Goal: Information Seeking & Learning: Learn about a topic

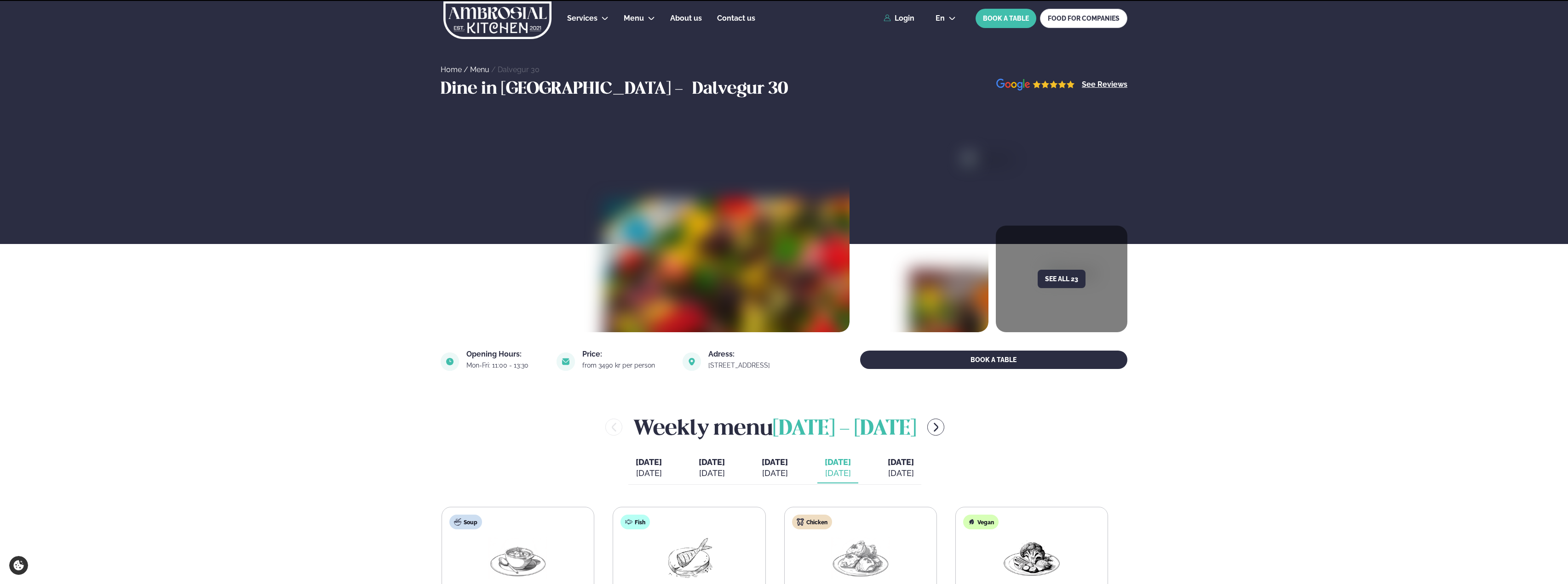
scroll to position [138, 0]
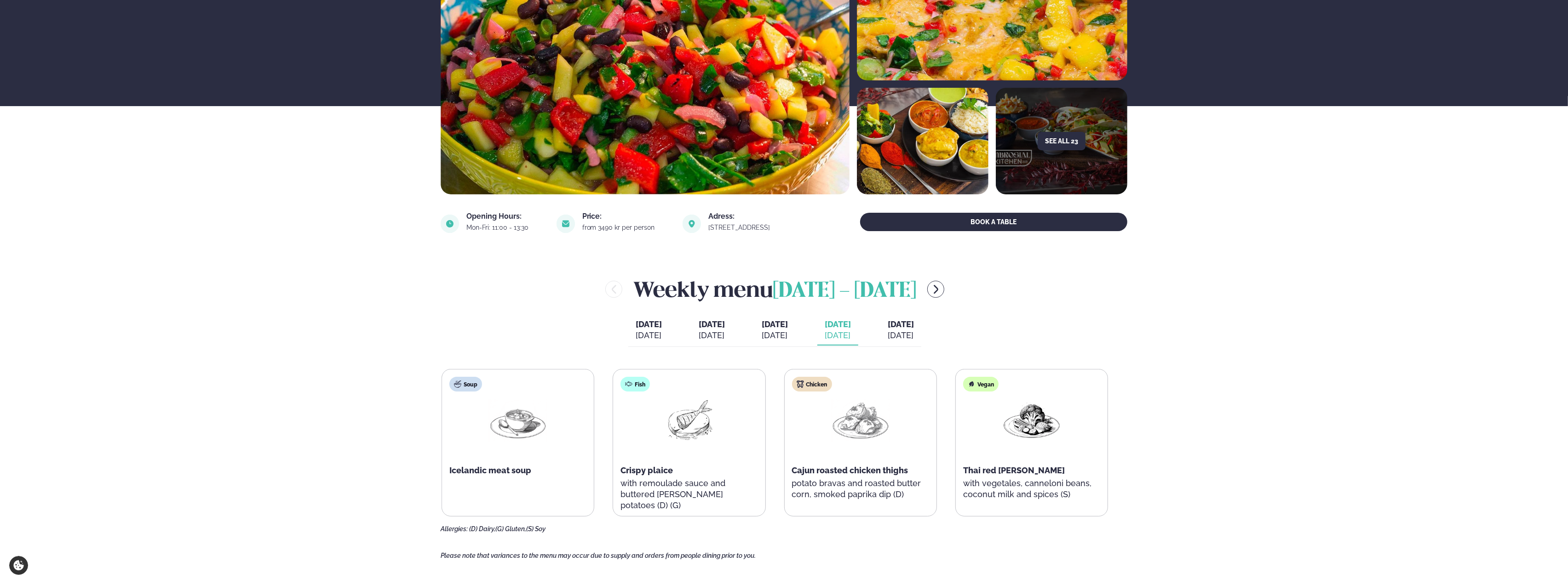
click at [910, 334] on div "[DATE]" at bounding box center [900, 336] width 26 height 11
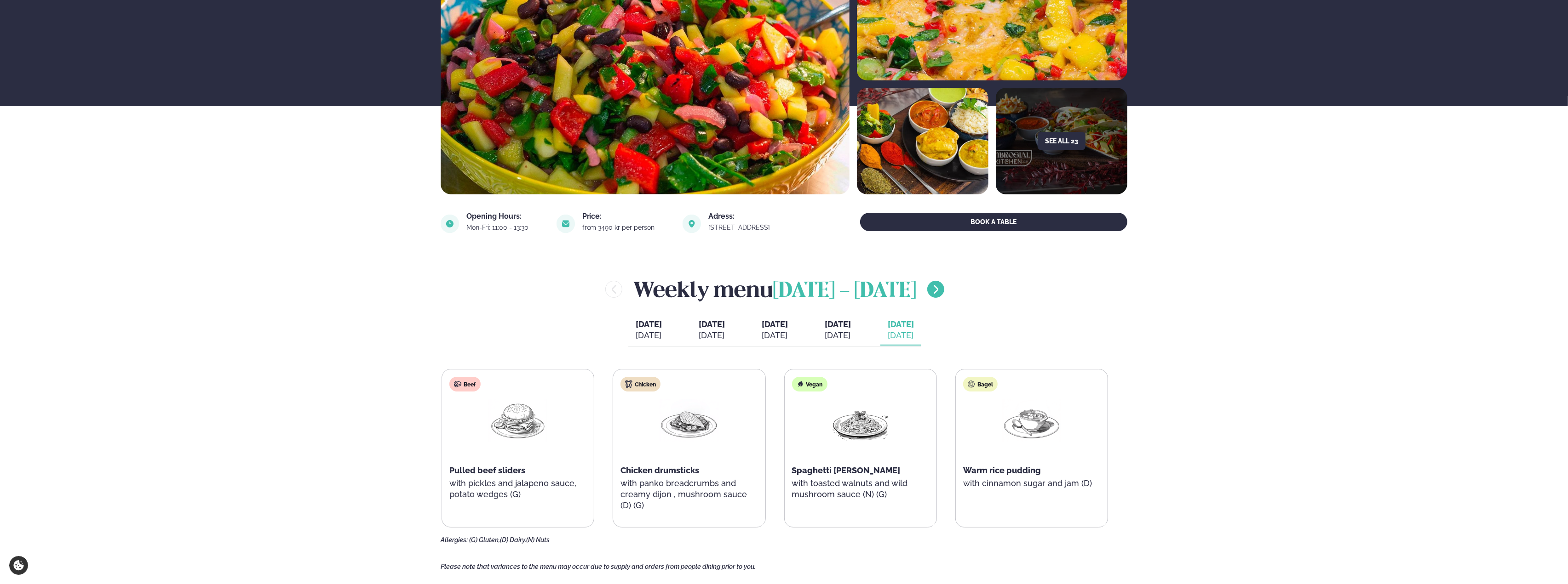
click at [939, 289] on button "menu-btn-right" at bounding box center [936, 290] width 17 height 17
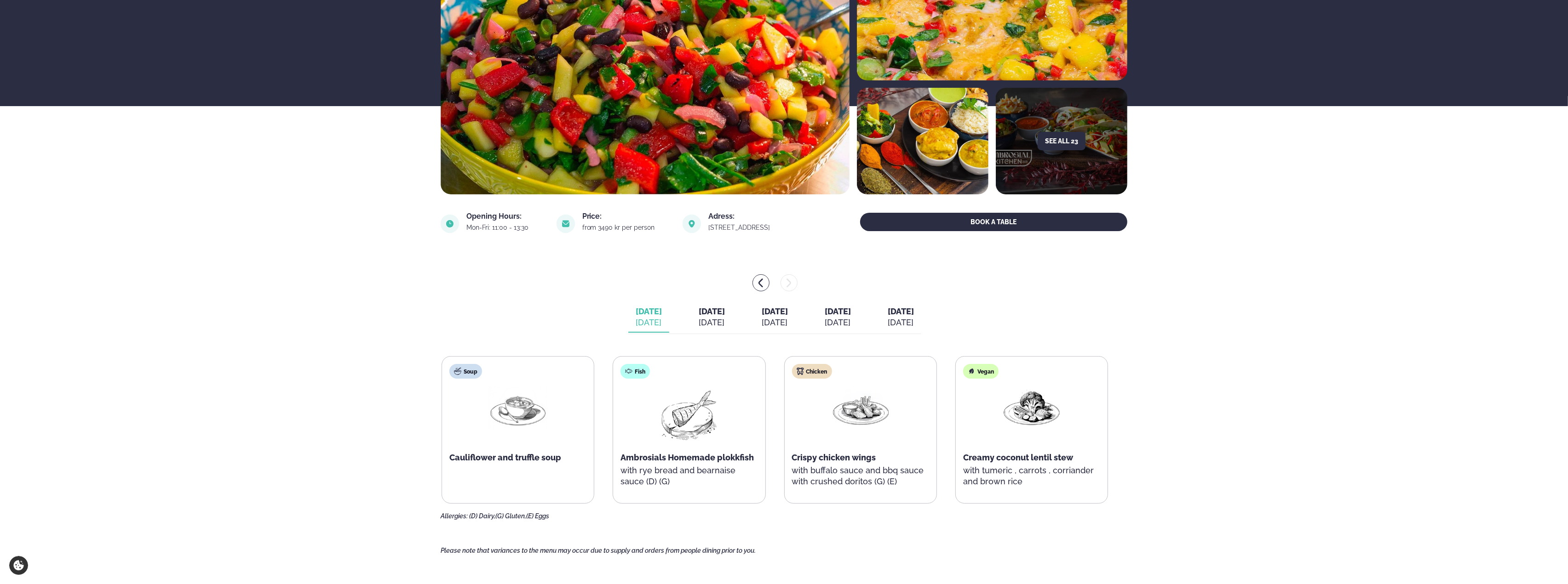
click at [691, 311] on button "[DATE] [DATE]" at bounding box center [712, 318] width 41 height 30
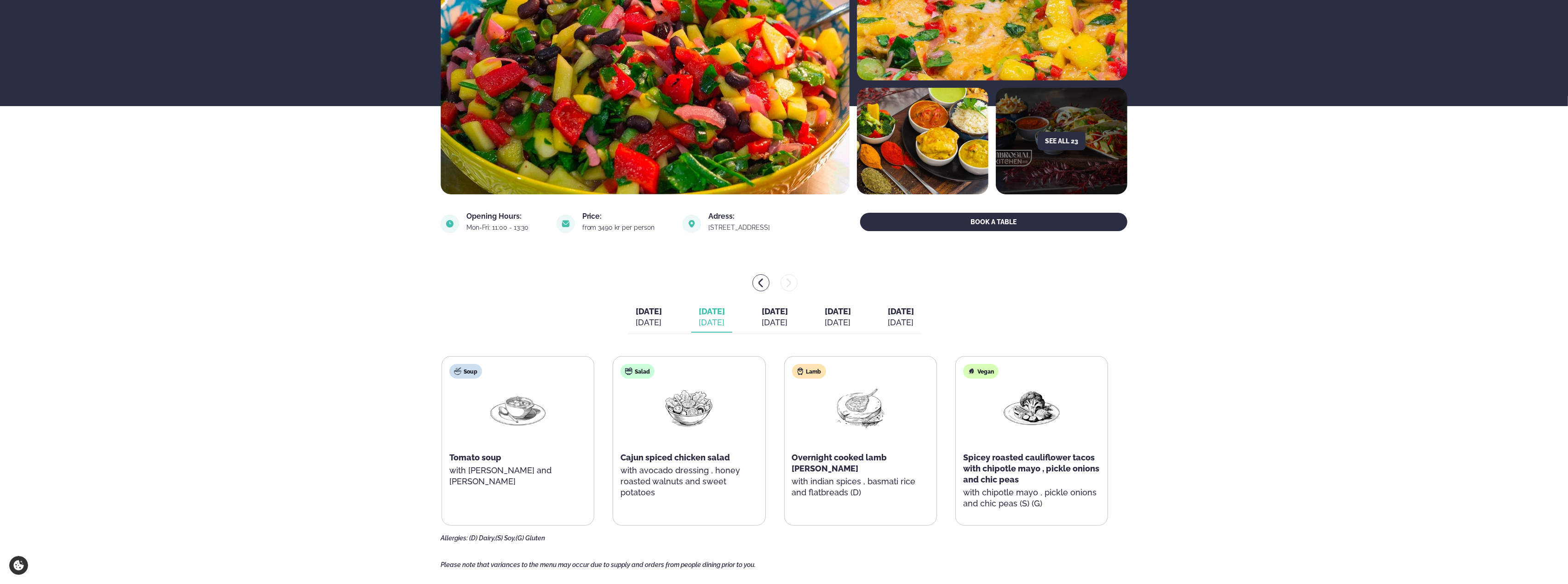
click at [645, 319] on button "[DATE] [DATE]" at bounding box center [648, 318] width 41 height 30
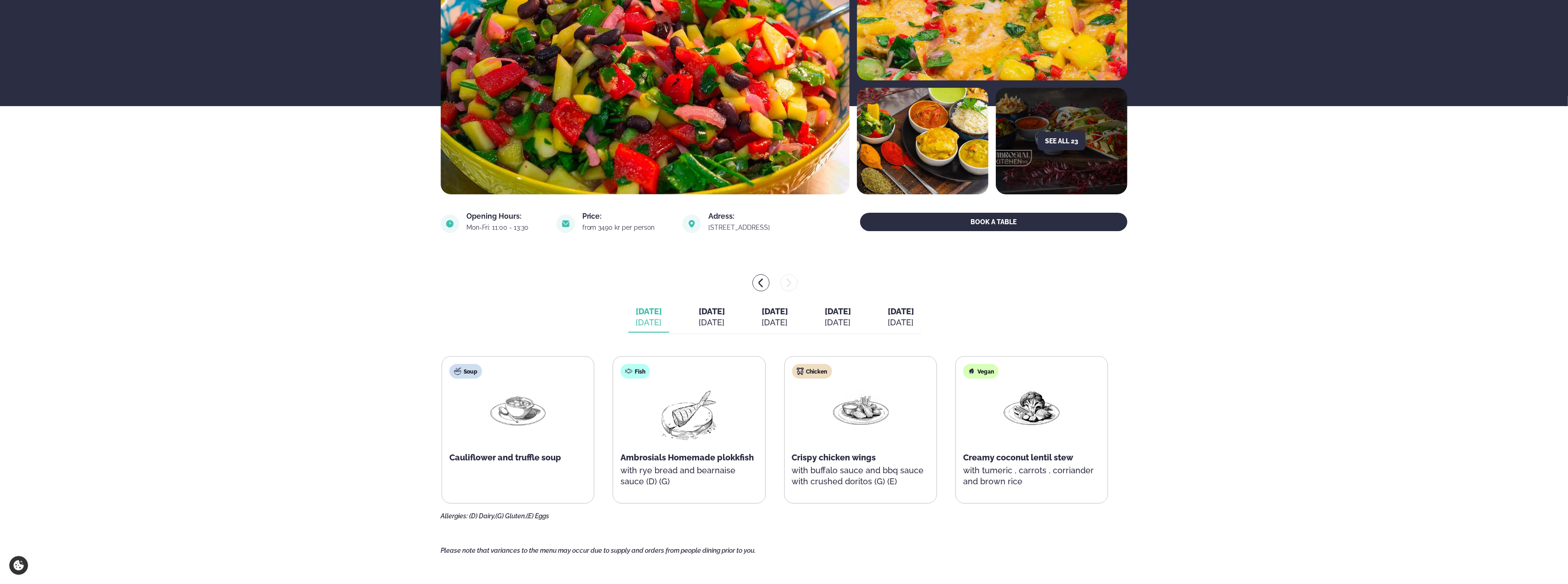
click at [816, 317] on div "[DATE] [DATE] [DATE] [DATE] [DATE] [DATE] [DATE] [DATE] [DATE] [DATE]" at bounding box center [774, 318] width 293 height 32
click at [787, 321] on div "[DATE]" at bounding box center [774, 322] width 26 height 11
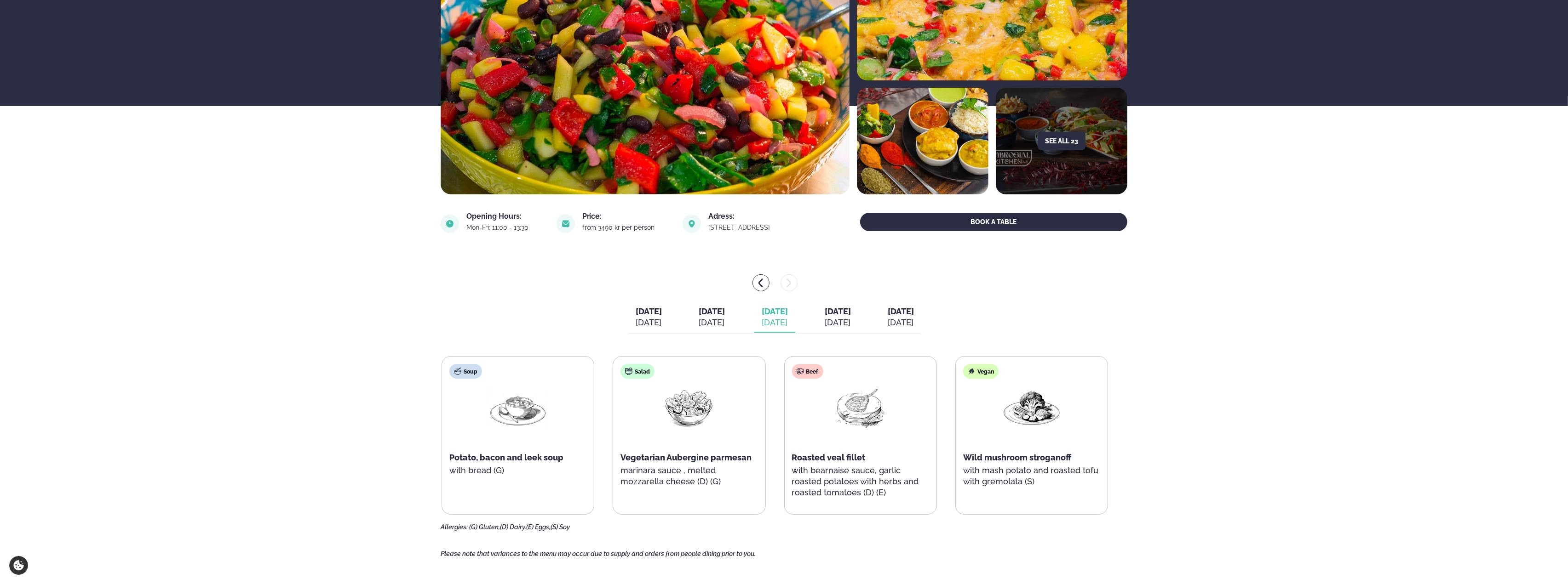
click at [851, 315] on span "[DATE]" at bounding box center [838, 311] width 26 height 10
click at [765, 285] on icon "menu-btn-left" at bounding box center [761, 283] width 11 height 11
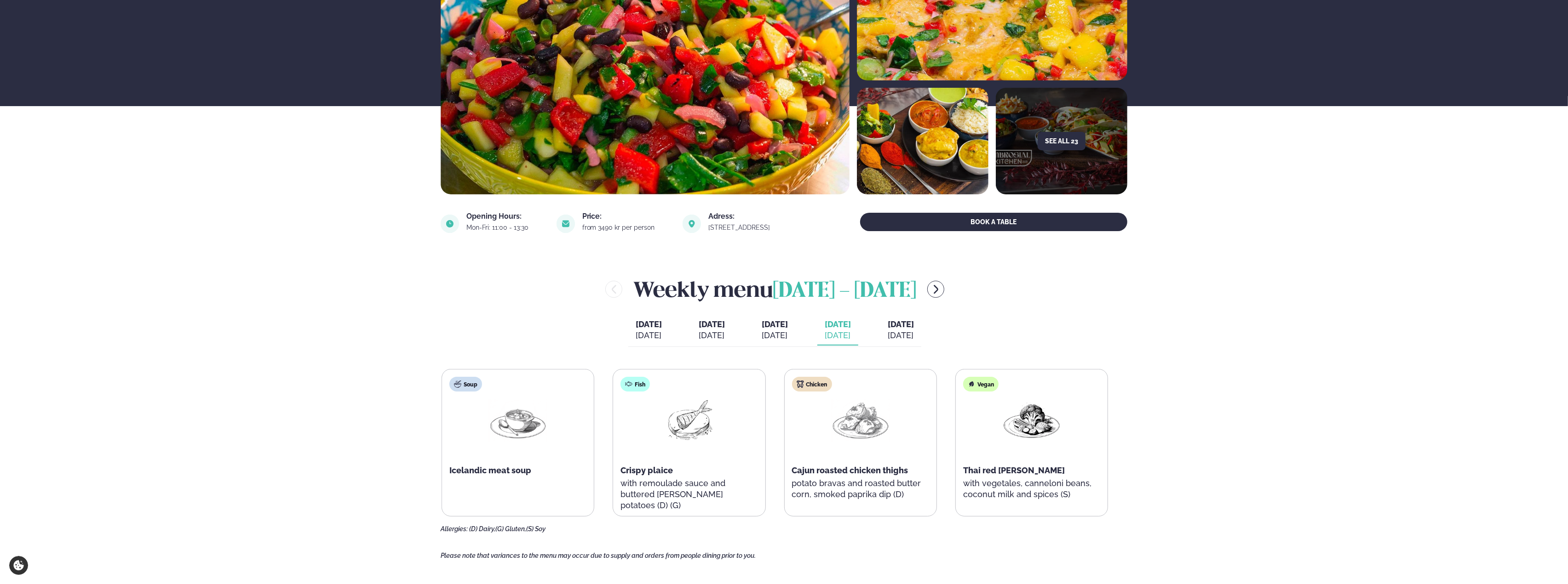
click at [835, 470] on span "Cajun roasted chicken thighs" at bounding box center [850, 470] width 116 height 10
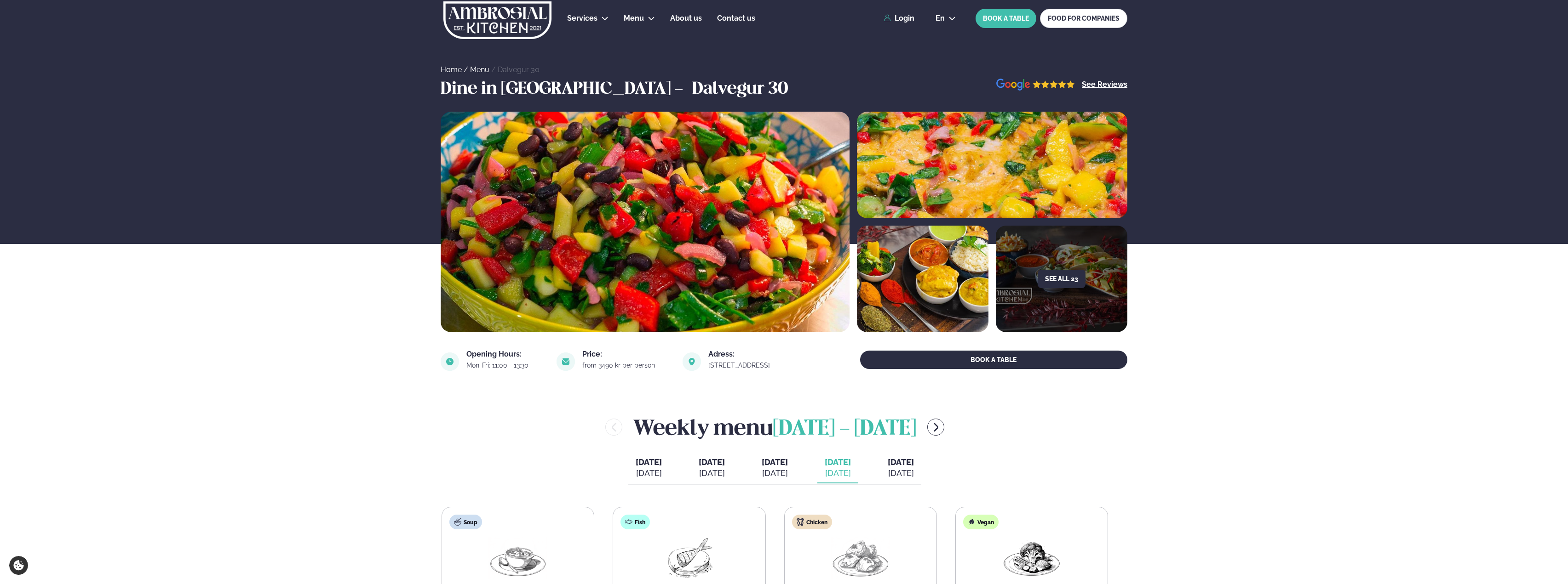
scroll to position [230, 0]
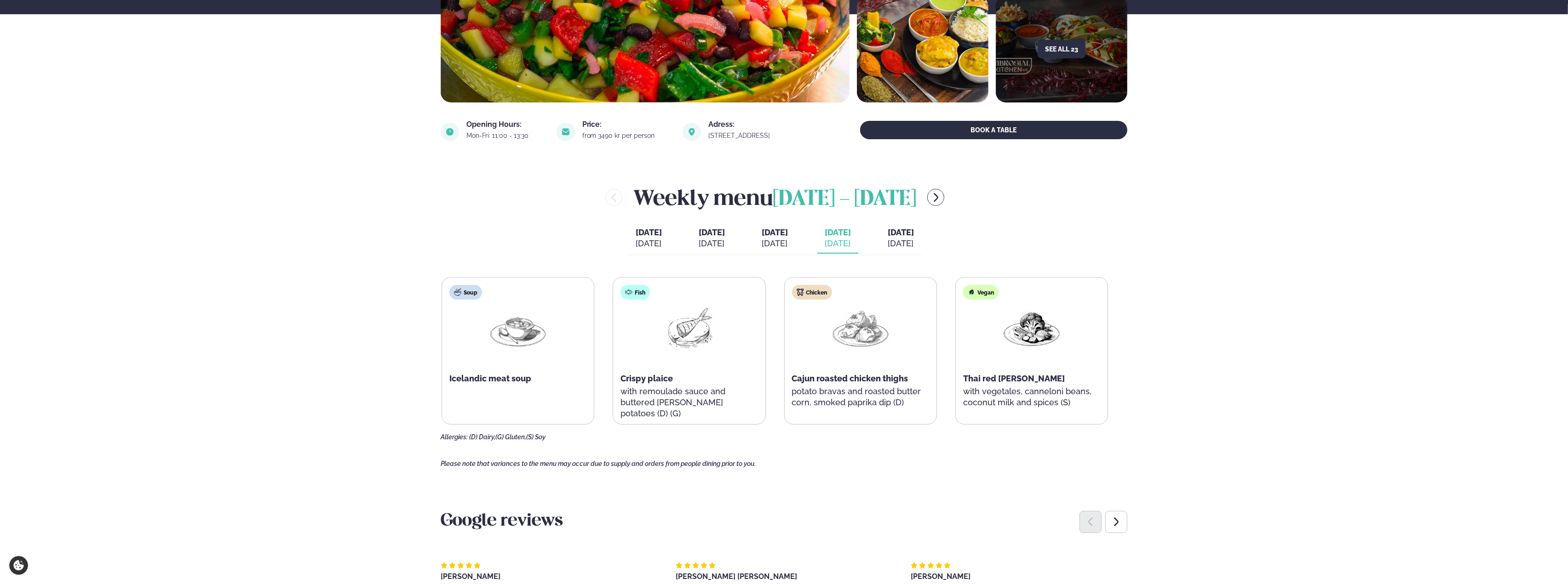
click at [661, 380] on span "Crispy plaice" at bounding box center [654, 378] width 52 height 10
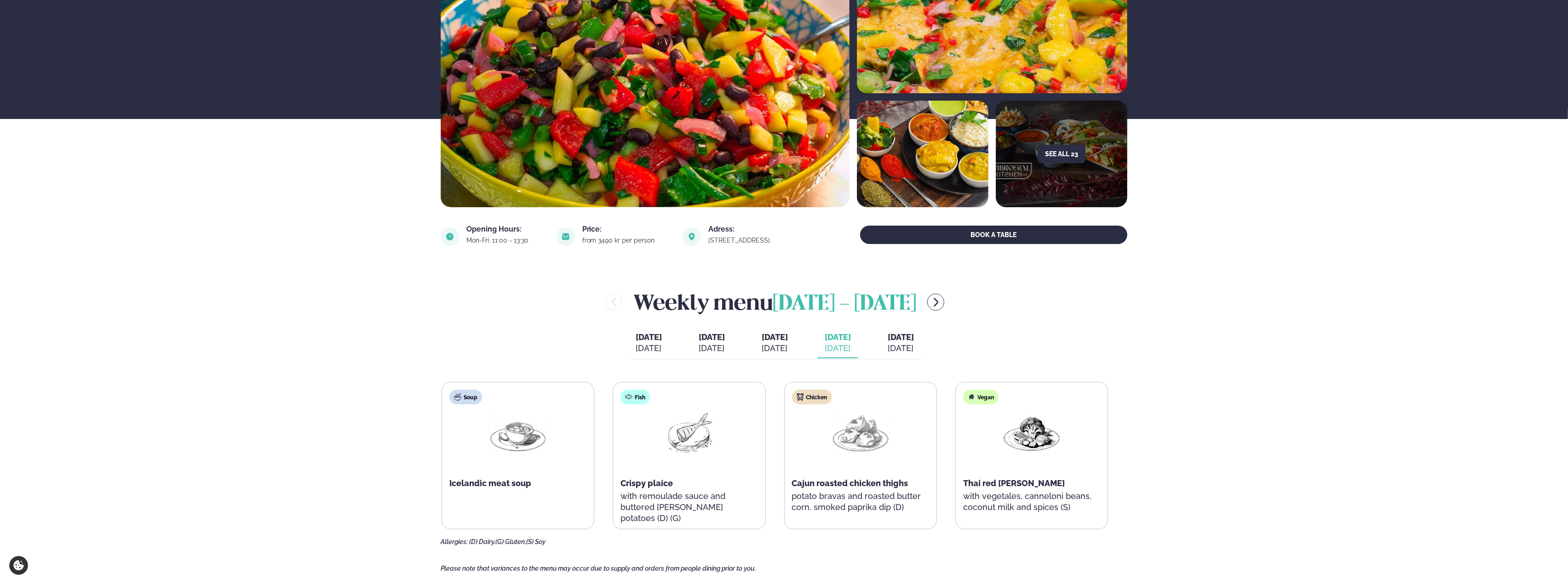
scroll to position [0, 0]
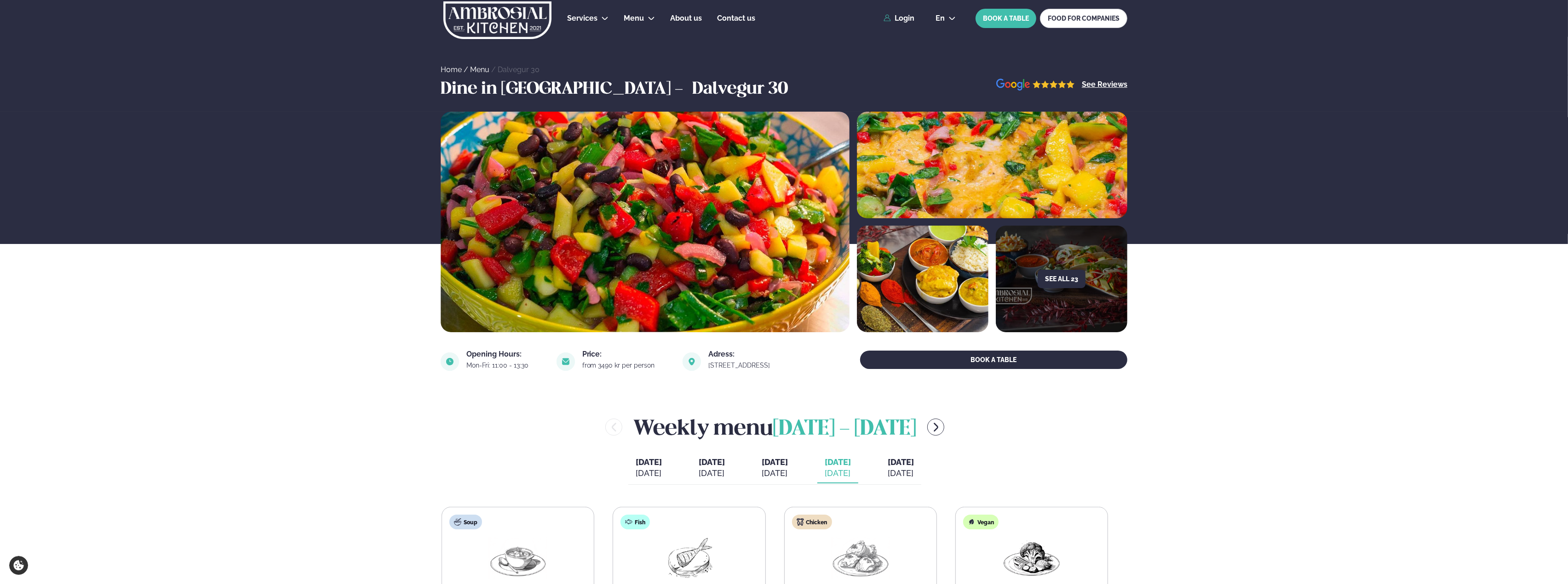
click at [942, 27] on div "Services Lunch for companies Corporate catering Private Party Menu Dalvegur 30 …" at bounding box center [784, 18] width 742 height 36
drag, startPoint x: 943, startPoint y: 26, endPoint x: 939, endPoint y: 31, distance: 6.4
click at [940, 29] on div "Services Lunch for companies Corporate catering Private Party Menu Dalvegur 30 …" at bounding box center [784, 18] width 742 height 36
click at [945, 17] on span "en" at bounding box center [940, 18] width 9 height 7
click at [946, 52] on link "is" at bounding box center [945, 54] width 35 height 18
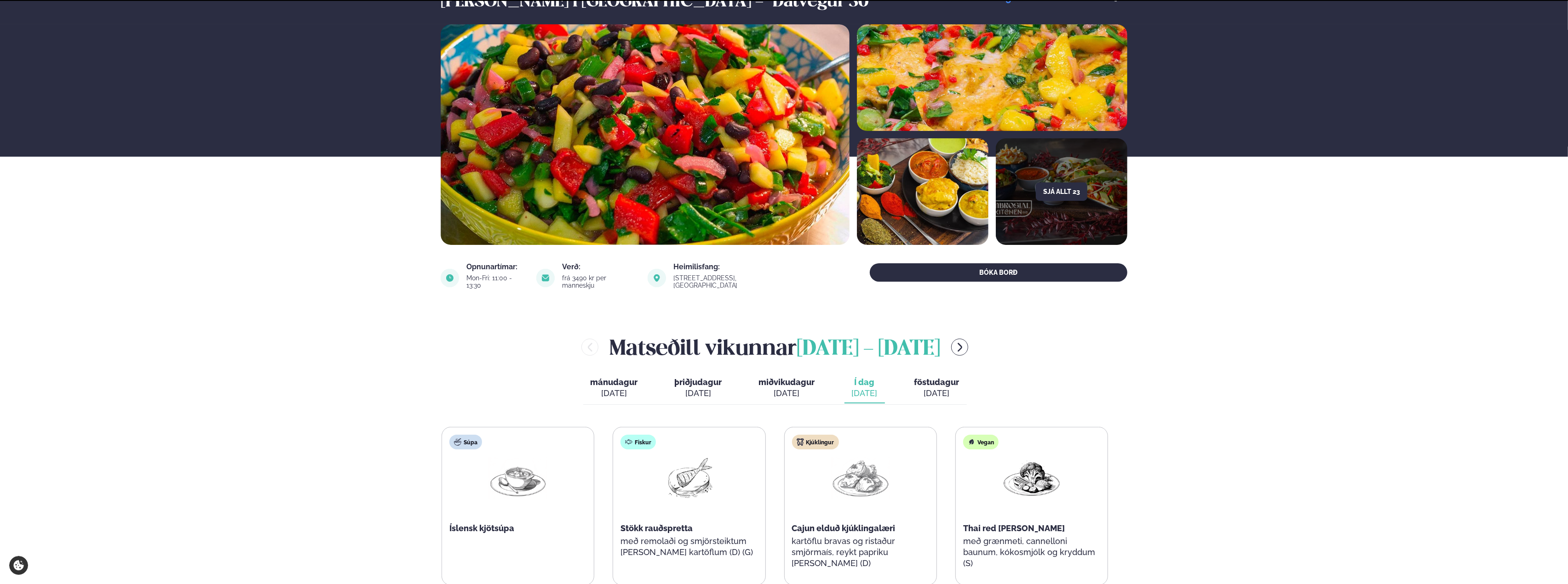
scroll to position [184, 0]
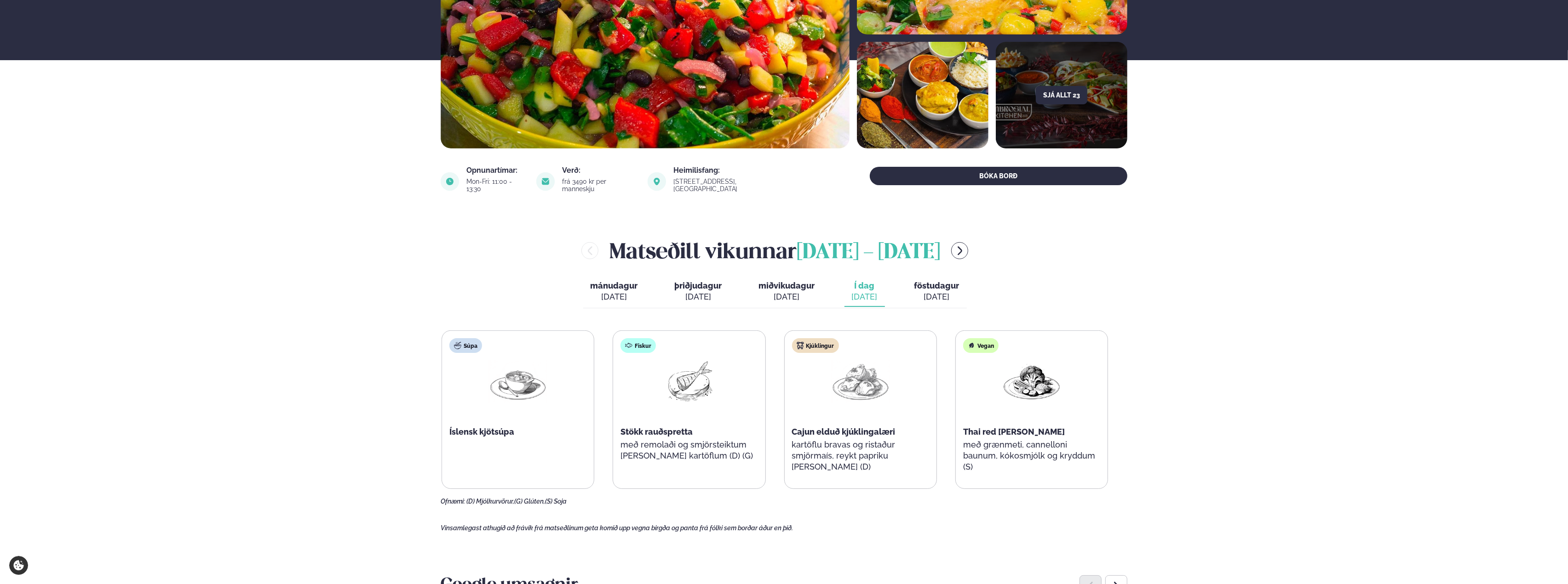
click at [667, 427] on span "Stökk rauðspretta" at bounding box center [656, 432] width 72 height 10
click at [641, 439] on p "með remolaði og smjörsteiktum dill kartöflum (D) (G)" at bounding box center [688, 450] width 137 height 22
click at [650, 439] on p "með remolaði og smjörsteiktum dill kartöflum (D) (G)" at bounding box center [688, 450] width 137 height 22
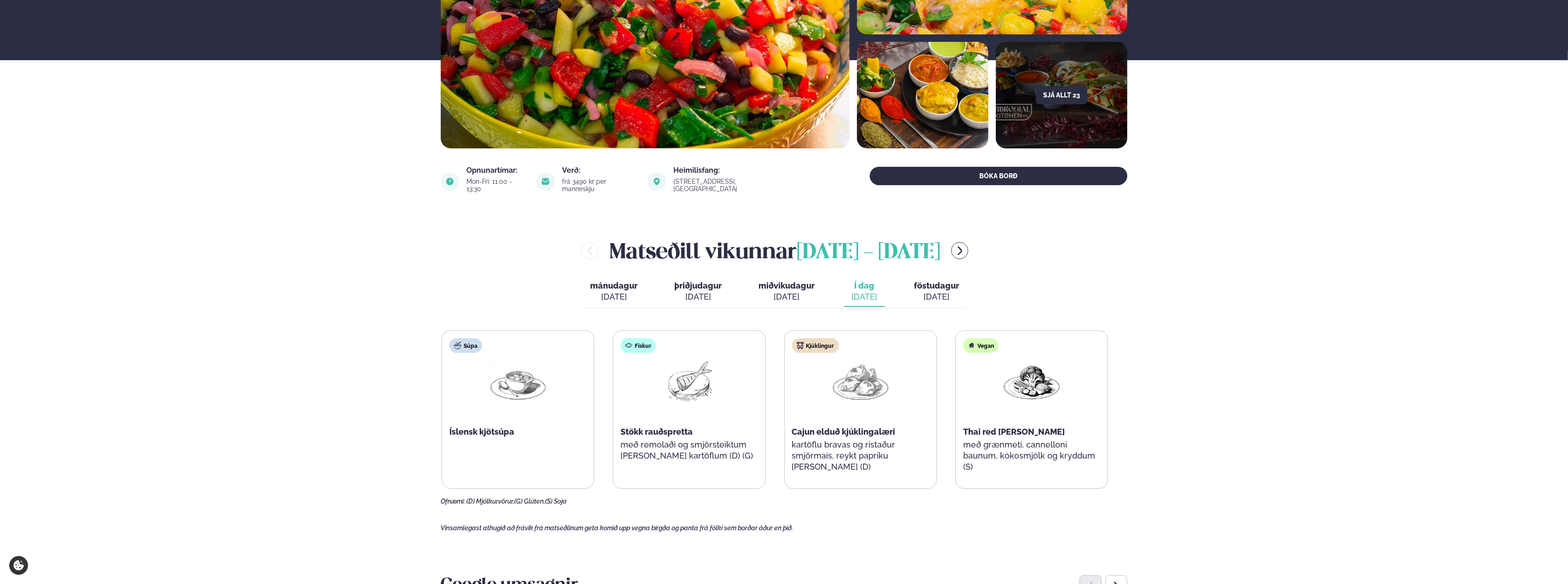
click at [650, 439] on p "með remolaði og smjörsteiktum dill kartöflum (D) (G)" at bounding box center [688, 450] width 137 height 22
click at [620, 417] on div "Fiskur Stökk rauðspretta með remolaði og smjörsteiktum dill kartöflum (D) (G)" at bounding box center [688, 405] width 152 height 147
click at [864, 465] on div "Kjúklingur Cajun elduð kjúklingalæri kartöflu bravas og ristaður smjörmaís, rey…" at bounding box center [860, 410] width 152 height 158
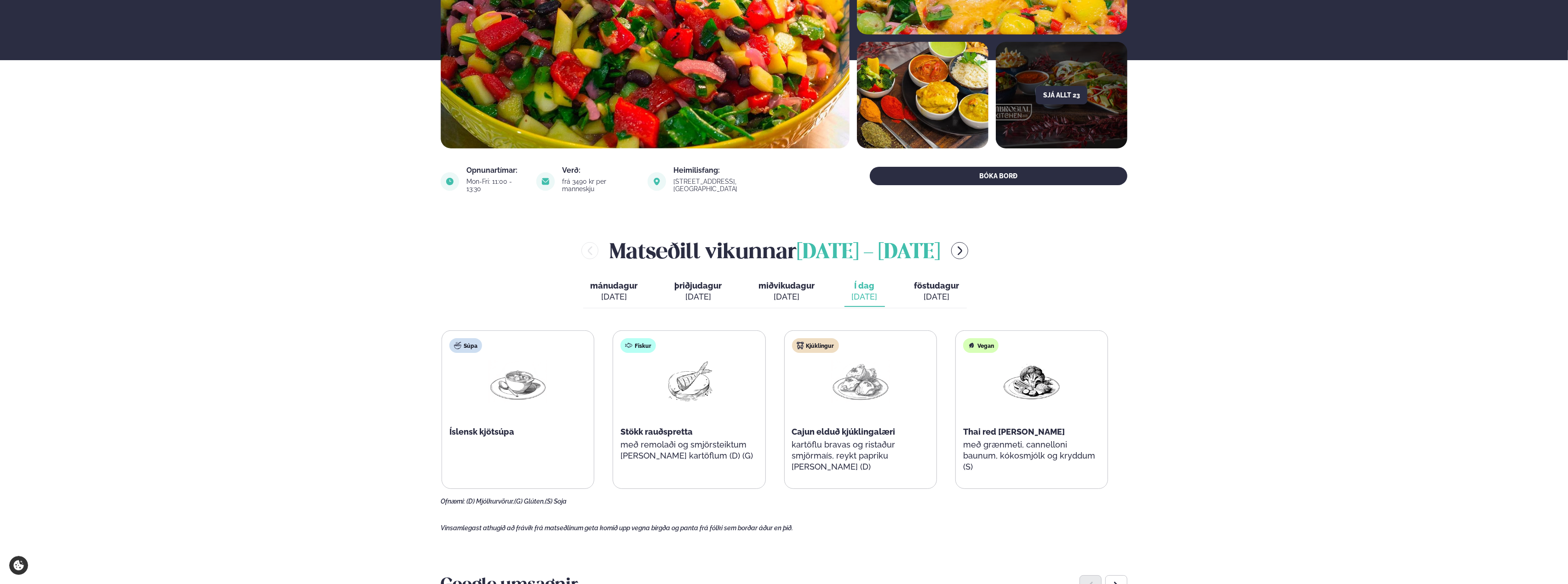
click at [872, 427] on span "Cajun elduð kjúklingalæri" at bounding box center [844, 432] width 103 height 10
click at [856, 427] on span "Cajun elduð kjúklingalæri" at bounding box center [843, 432] width 103 height 10
click at [855, 427] on span "Cajun elduð kjúklingalæri" at bounding box center [844, 432] width 103 height 10
click at [850, 432] on div "Kjúklingur Cajun elduð kjúklingalæri kartöflu bravas og ristaður smjörmaís, rey…" at bounding box center [859, 410] width 152 height 158
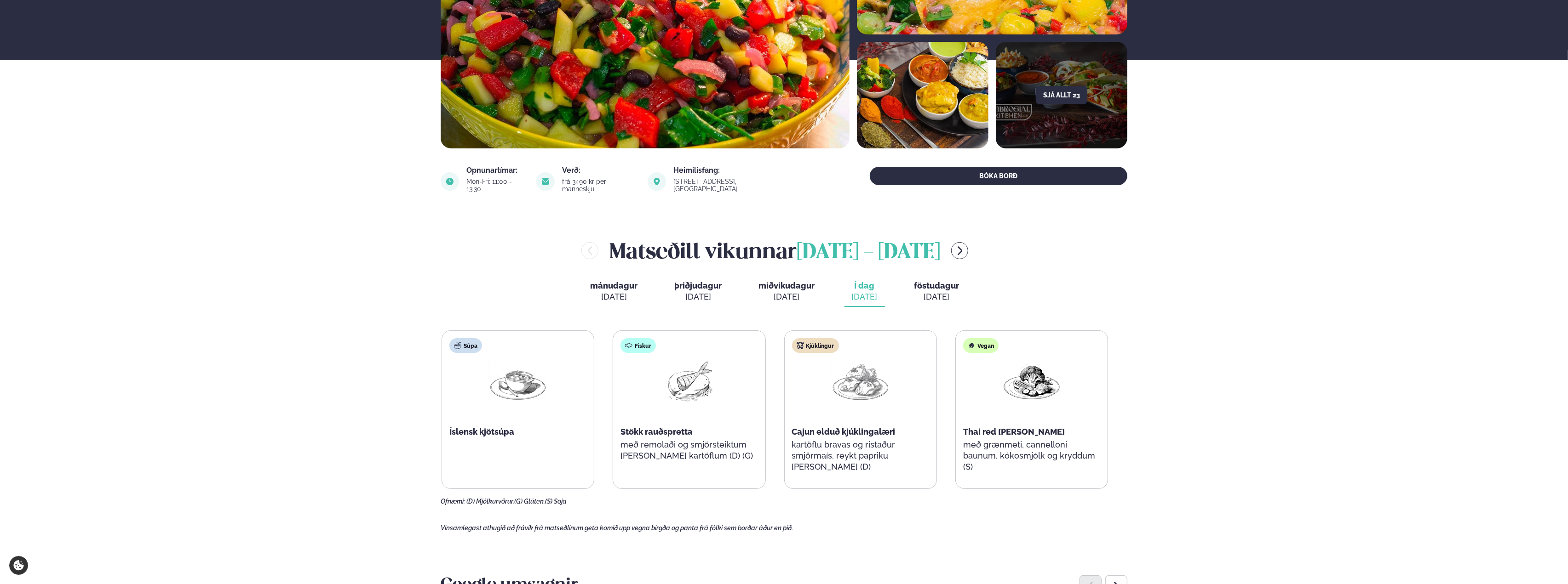
click at [940, 277] on button "föstudagur fös. ágú. 15" at bounding box center [937, 292] width 60 height 30
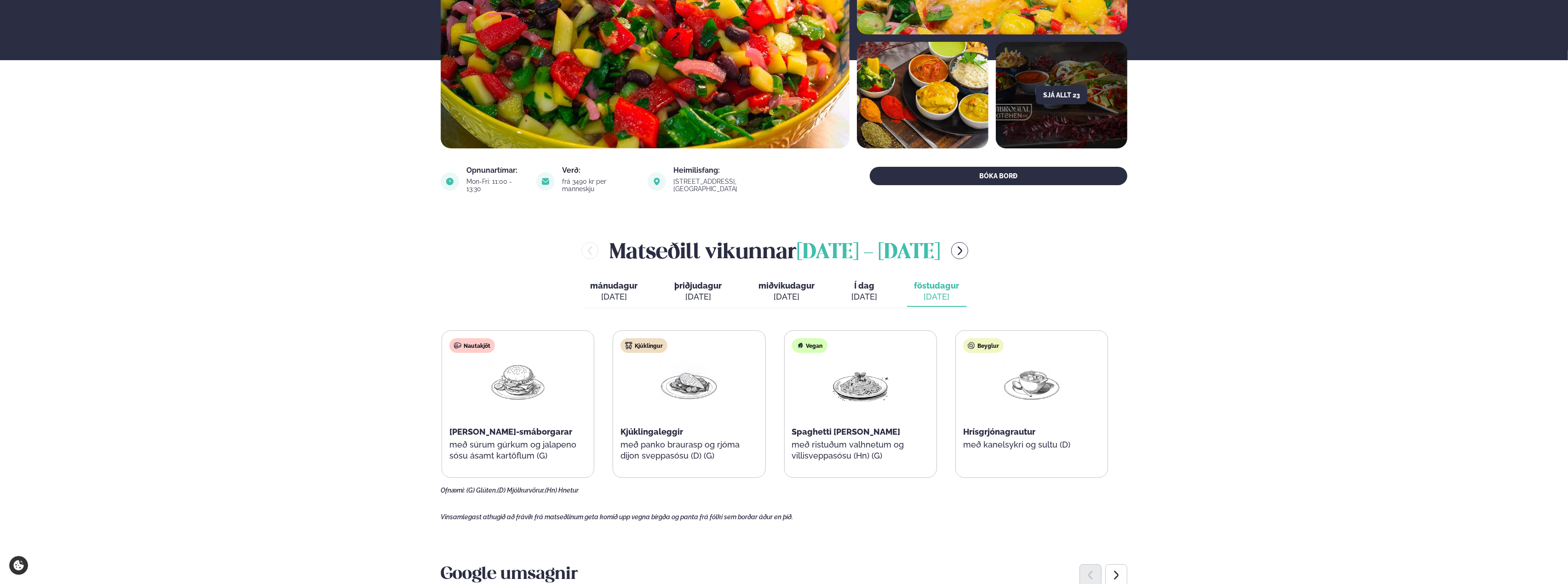
click at [955, 249] on div "Matseðill vikunnar ágúst 11 - 15" at bounding box center [775, 251] width 668 height 30
click at [954, 246] on button "menu-btn-right" at bounding box center [960, 251] width 17 height 17
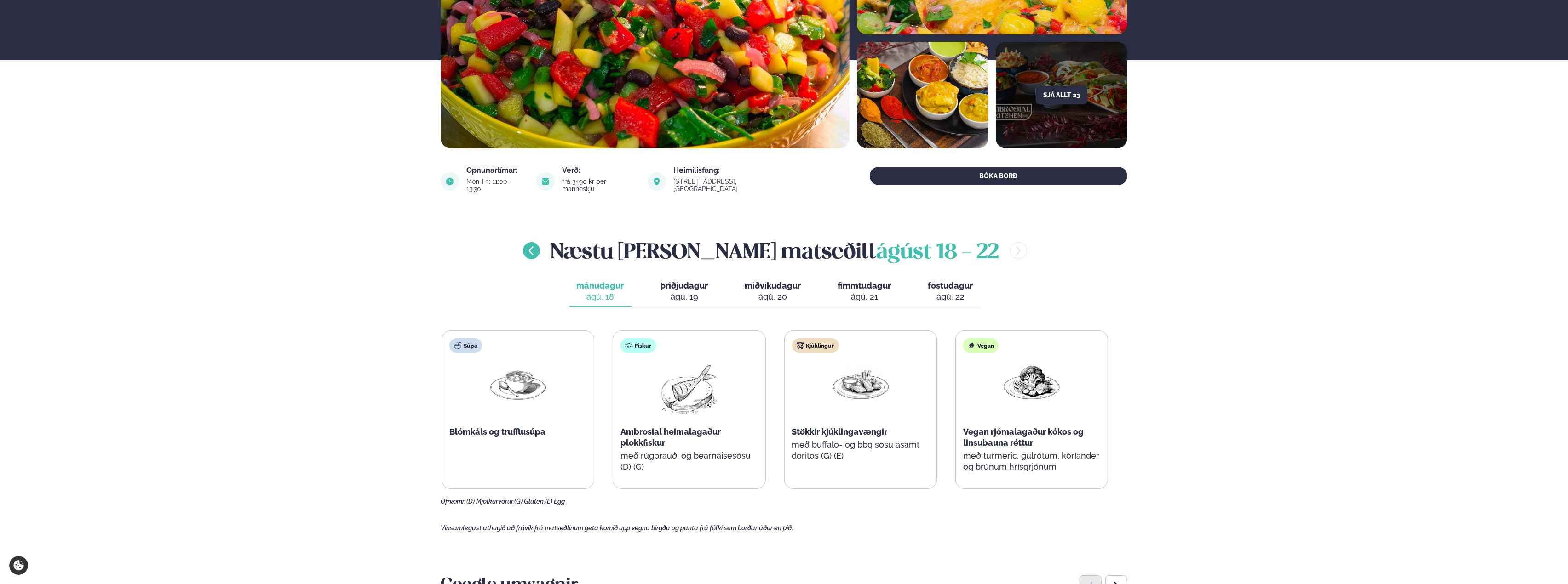
click at [534, 246] on icon "menu-btn-left" at bounding box center [531, 251] width 5 height 9
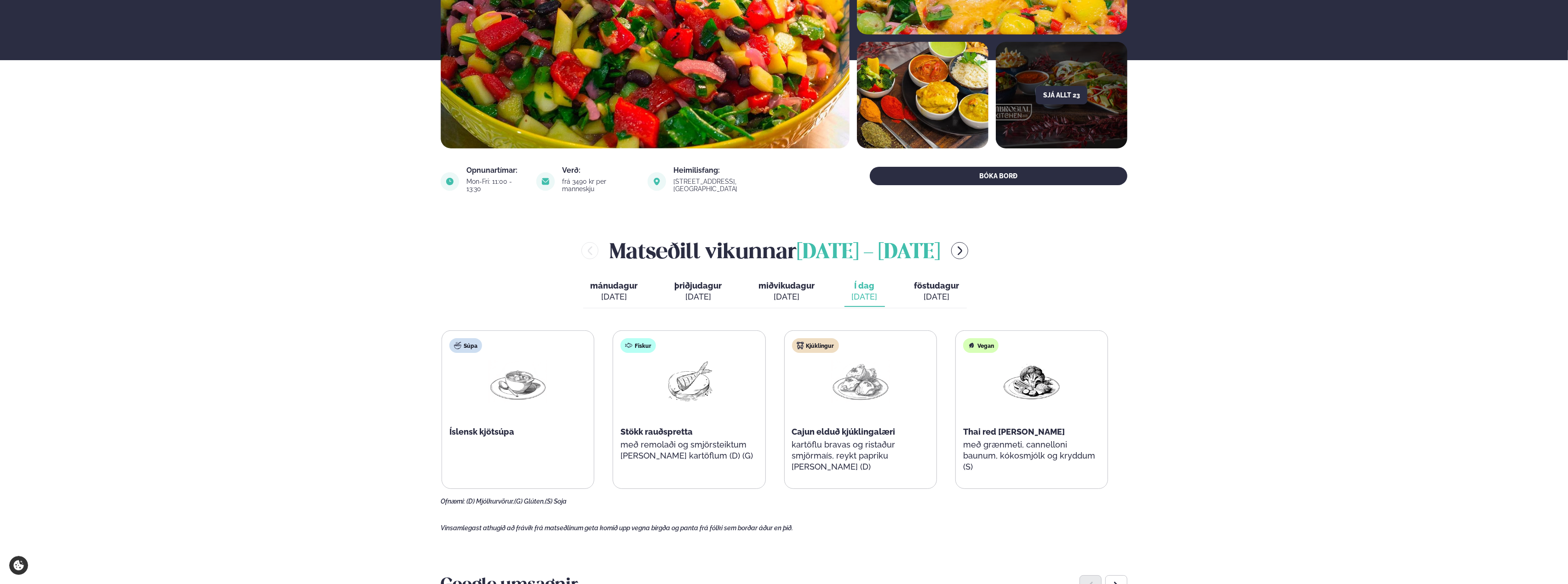
click at [939, 293] on div "ágú. 15" at bounding box center [937, 297] width 45 height 11
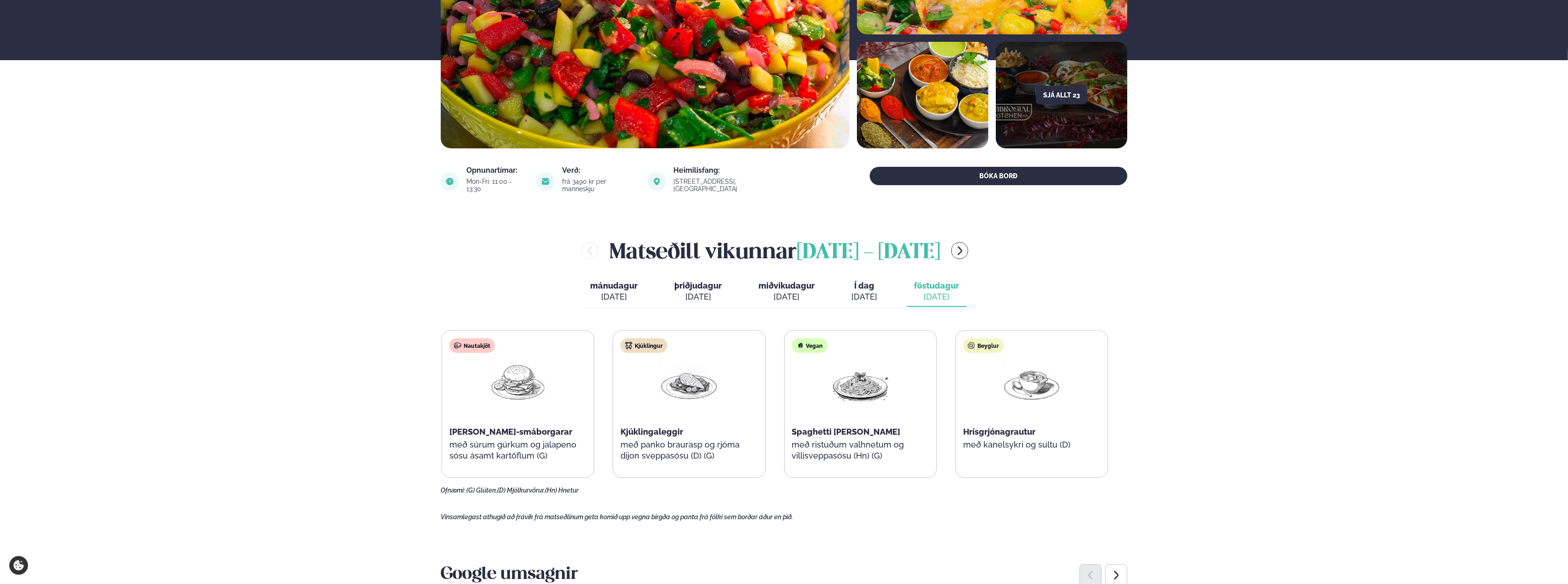
click at [1024, 427] on span "Hrísgrjónagrautur" at bounding box center [999, 432] width 72 height 10
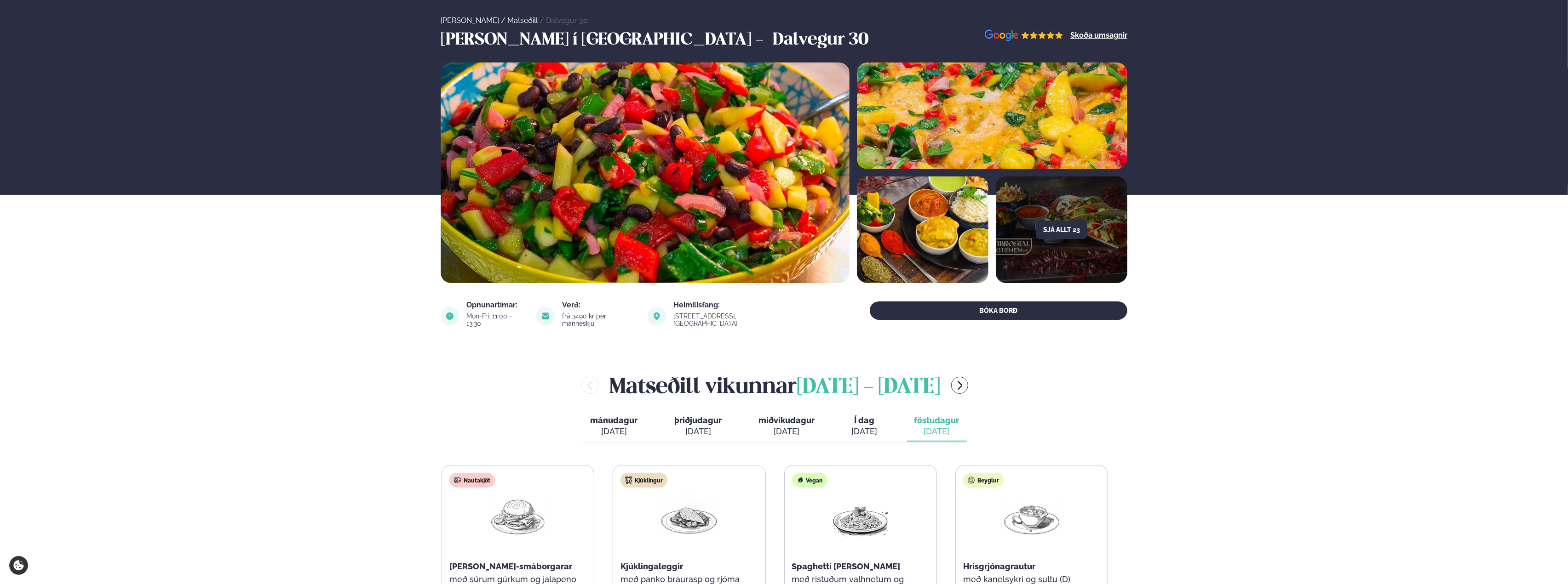
scroll to position [0, 0]
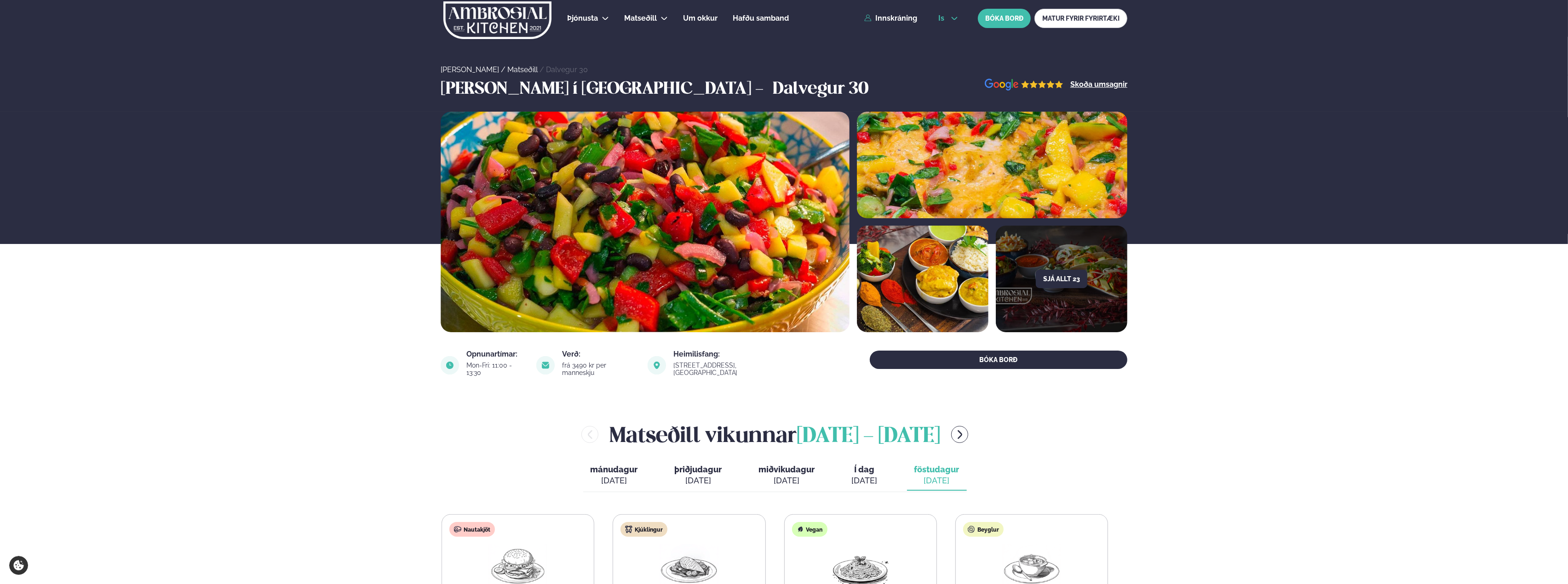
click at [948, 18] on button "is" at bounding box center [948, 18] width 35 height 7
click at [946, 38] on link "en" at bounding box center [948, 35] width 35 height 18
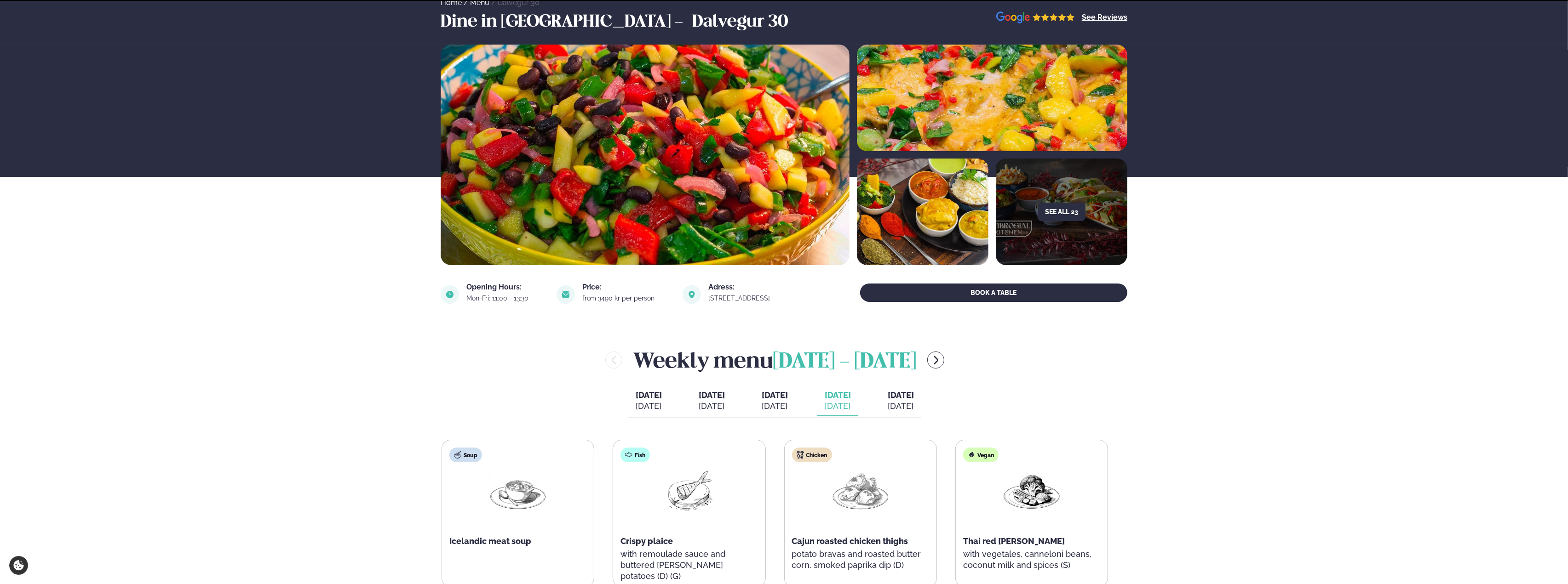
scroll to position [184, 0]
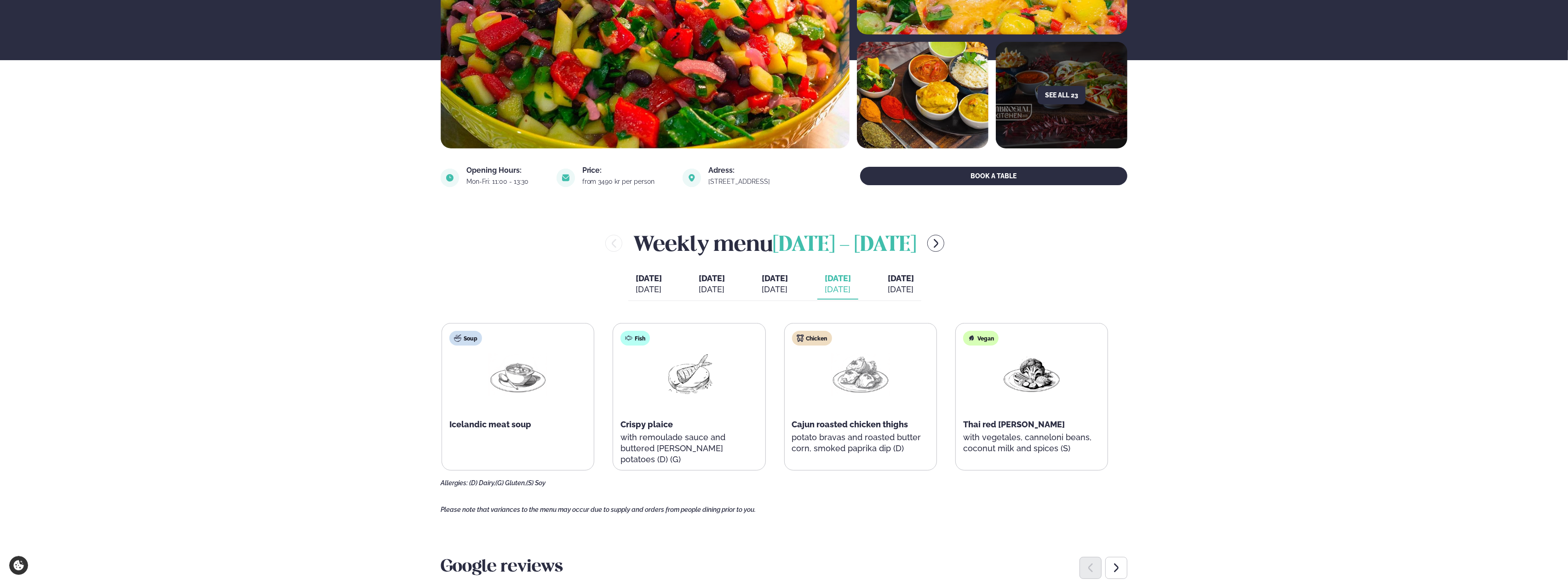
click at [923, 240] on div "Weekly menu August 11 - 15" at bounding box center [775, 243] width 668 height 30
click at [940, 242] on button "menu-btn-right" at bounding box center [936, 243] width 17 height 17
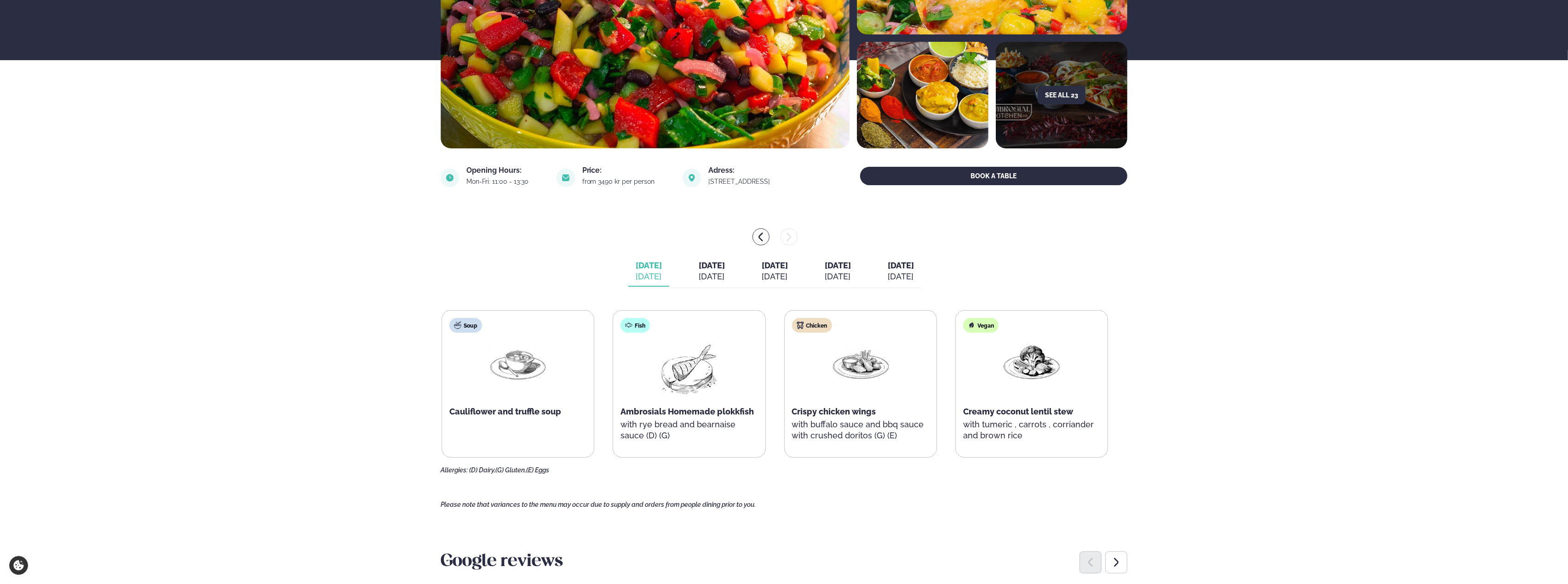
click at [721, 409] on span "Ambrosials Homemade plokkfish" at bounding box center [687, 412] width 133 height 10
click at [722, 409] on span "Ambrosials Homemade plokkfish" at bounding box center [687, 412] width 133 height 10
click at [699, 267] on span "[DATE]" at bounding box center [712, 265] width 26 height 10
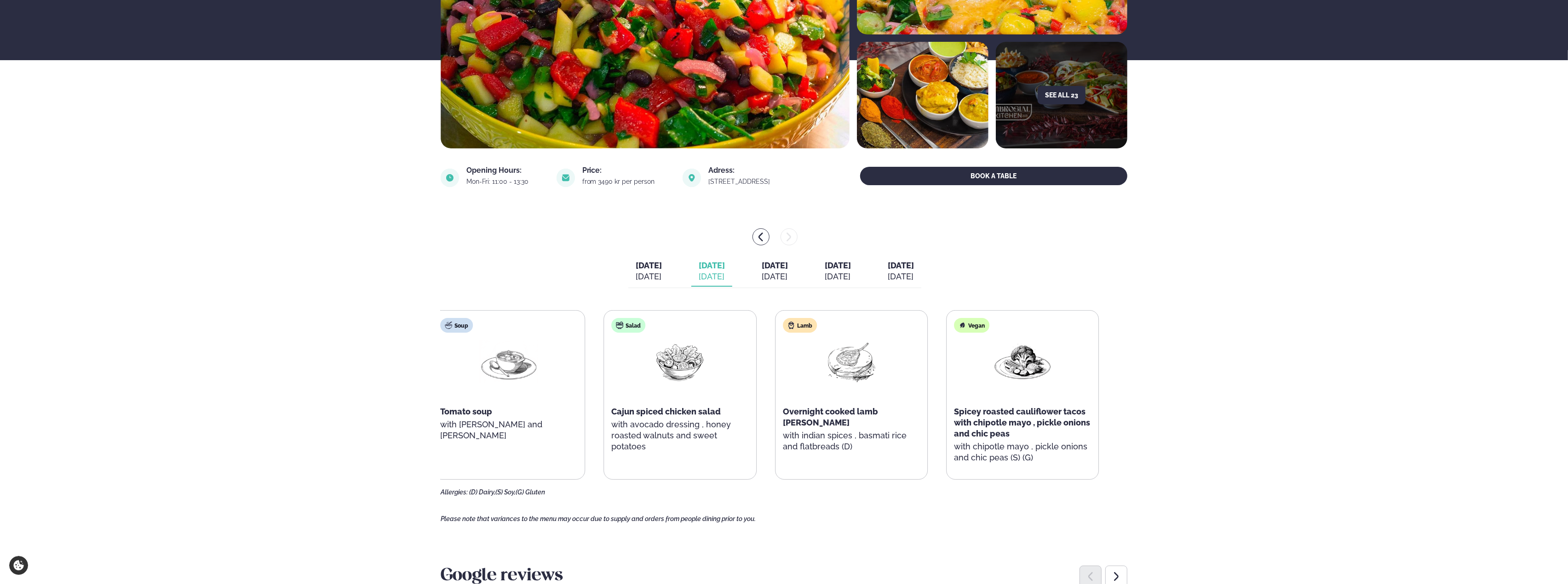
click at [842, 430] on p "with indian spices , basmati rice and flatbreads (D)" at bounding box center [851, 441] width 137 height 22
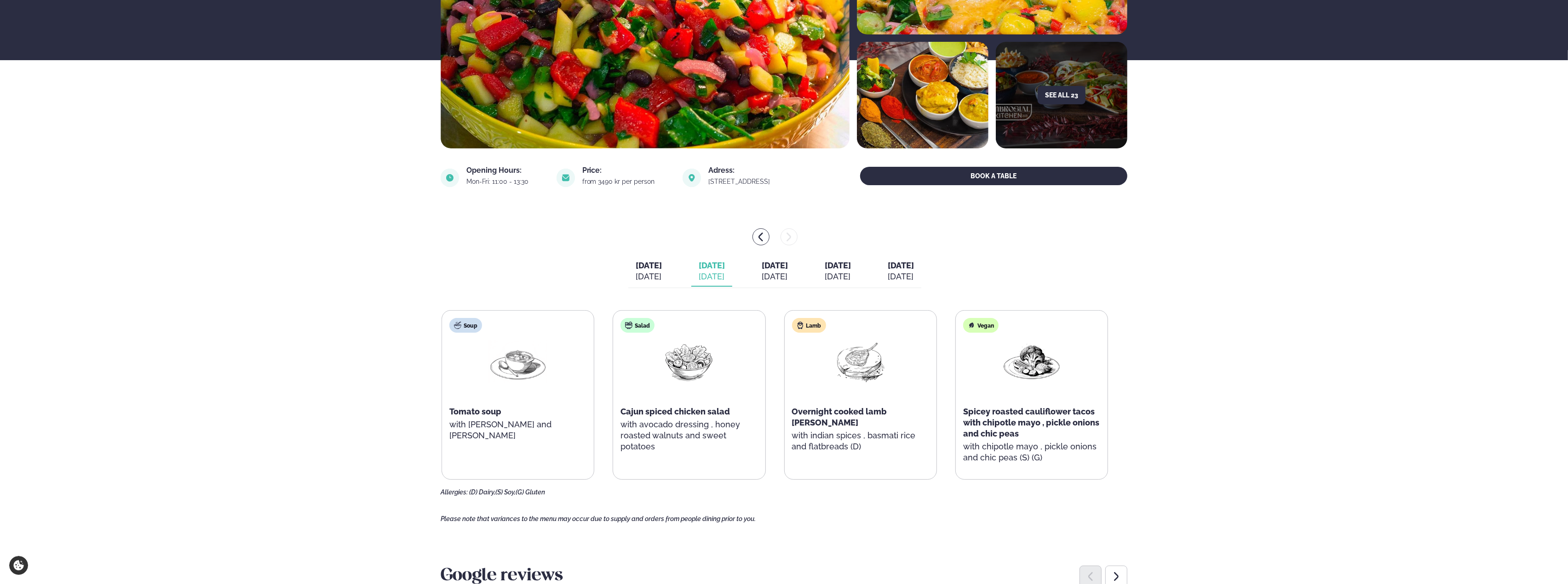
click at [842, 430] on p "with indian spices , basmati rice and flatbreads (D)" at bounding box center [860, 441] width 137 height 22
click at [837, 411] on div "Lamb Overnight cooked lamb curry with indian spices , basmati rice and flatbrea…" at bounding box center [860, 390] width 152 height 158
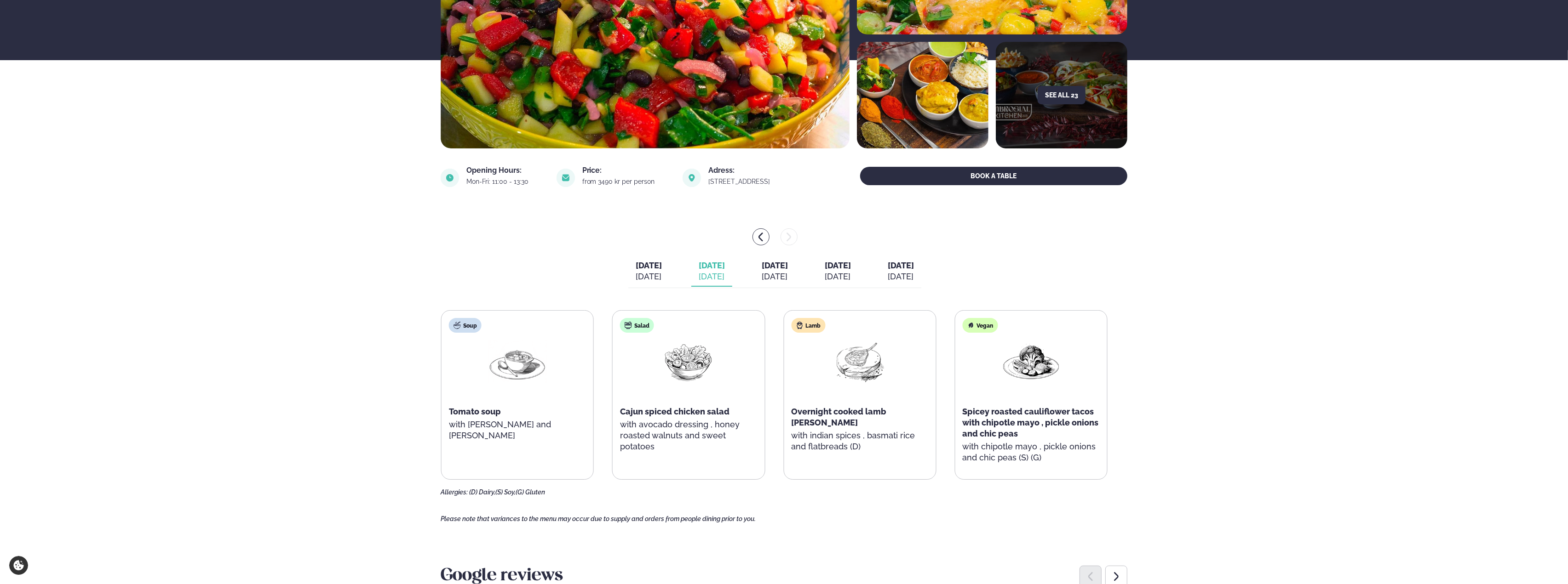
click at [761, 266] on span "[DATE]" at bounding box center [774, 265] width 26 height 10
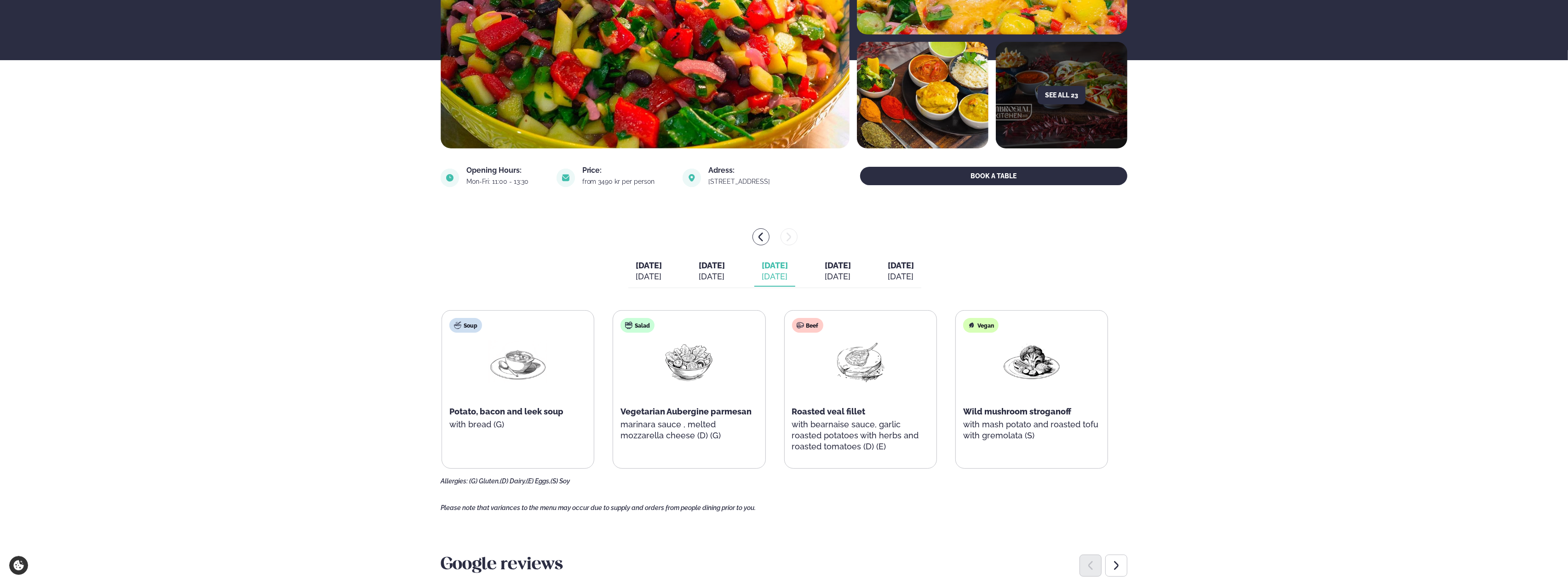
click at [821, 403] on div "Beef Roasted veal fillet with bearnaise sauce, garlic roasted potatoes with her…" at bounding box center [860, 390] width 152 height 158
click at [838, 268] on span "[DATE]" at bounding box center [838, 265] width 26 height 10
click at [837, 370] on img at bounding box center [860, 361] width 59 height 43
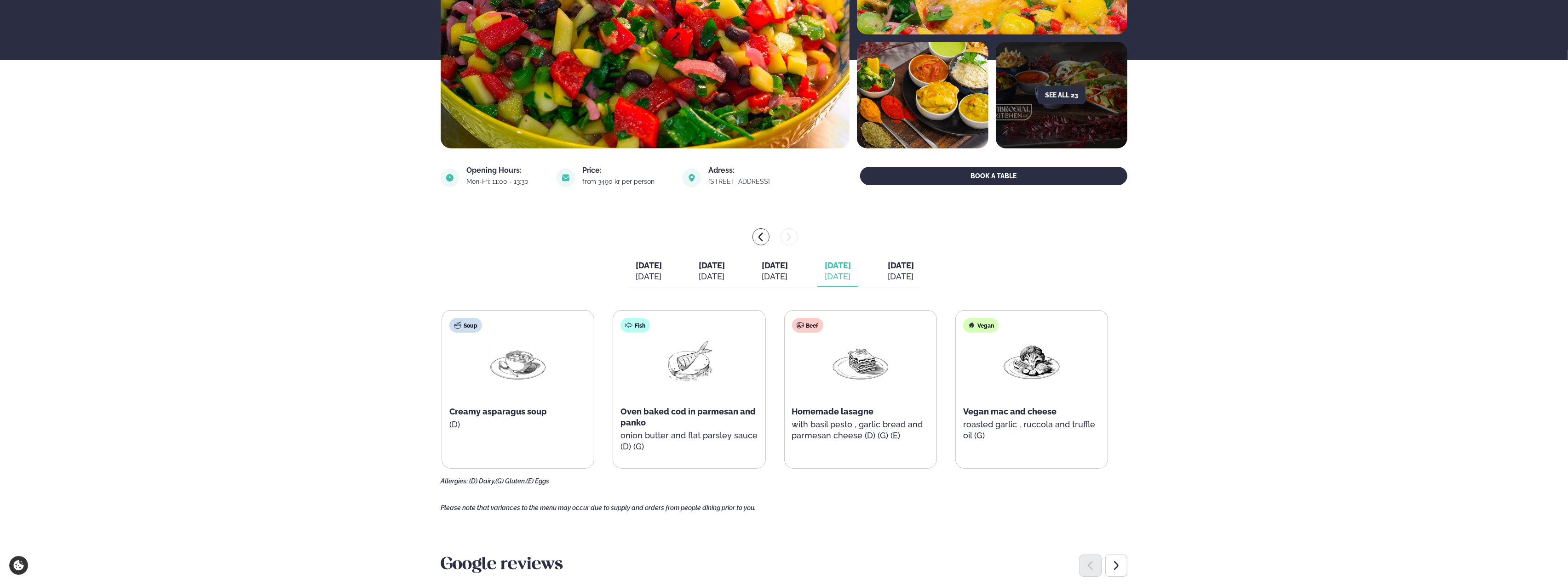
click at [838, 373] on img at bounding box center [860, 361] width 59 height 43
click at [838, 377] on img at bounding box center [860, 361] width 59 height 43
click at [837, 388] on div at bounding box center [860, 369] width 59 height 59
click at [830, 426] on div "Beef Homemade lasagne with basil pesto , garlic bread and parmesan cheese (D) (…" at bounding box center [860, 384] width 152 height 147
click at [831, 411] on span "Homemade lasagne" at bounding box center [833, 412] width 82 height 10
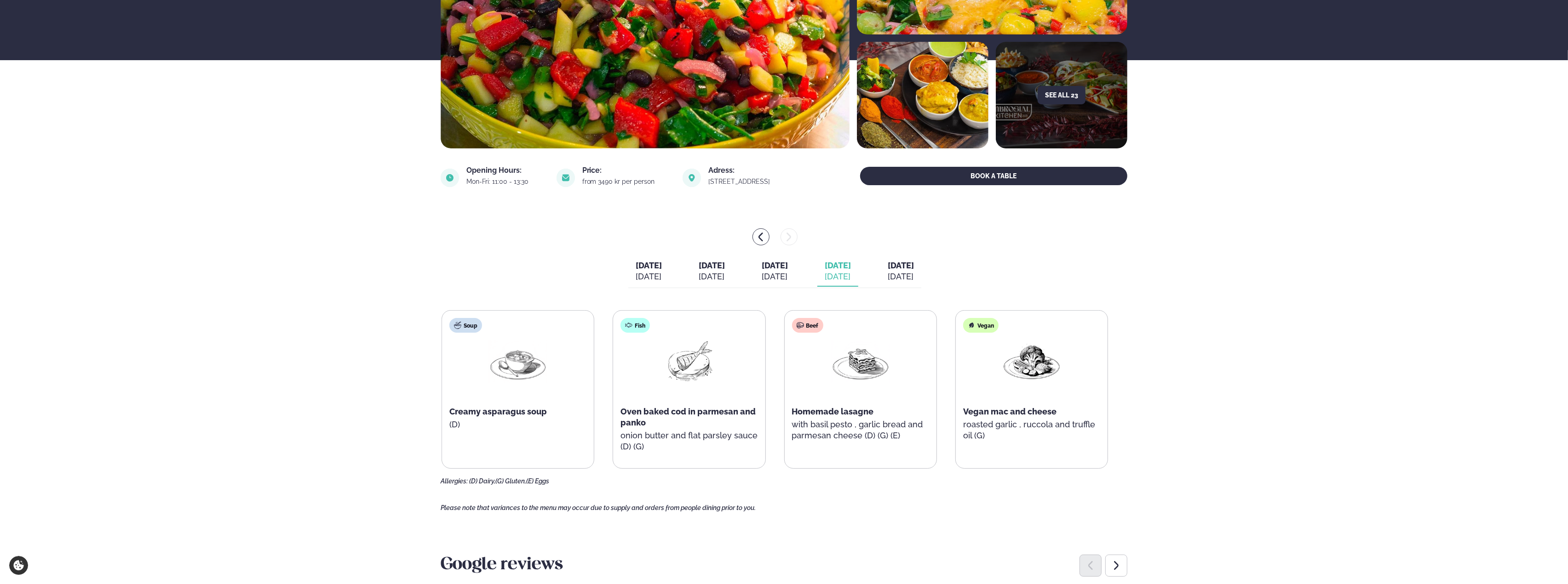
click at [831, 411] on span "Homemade lasagne" at bounding box center [833, 412] width 82 height 10
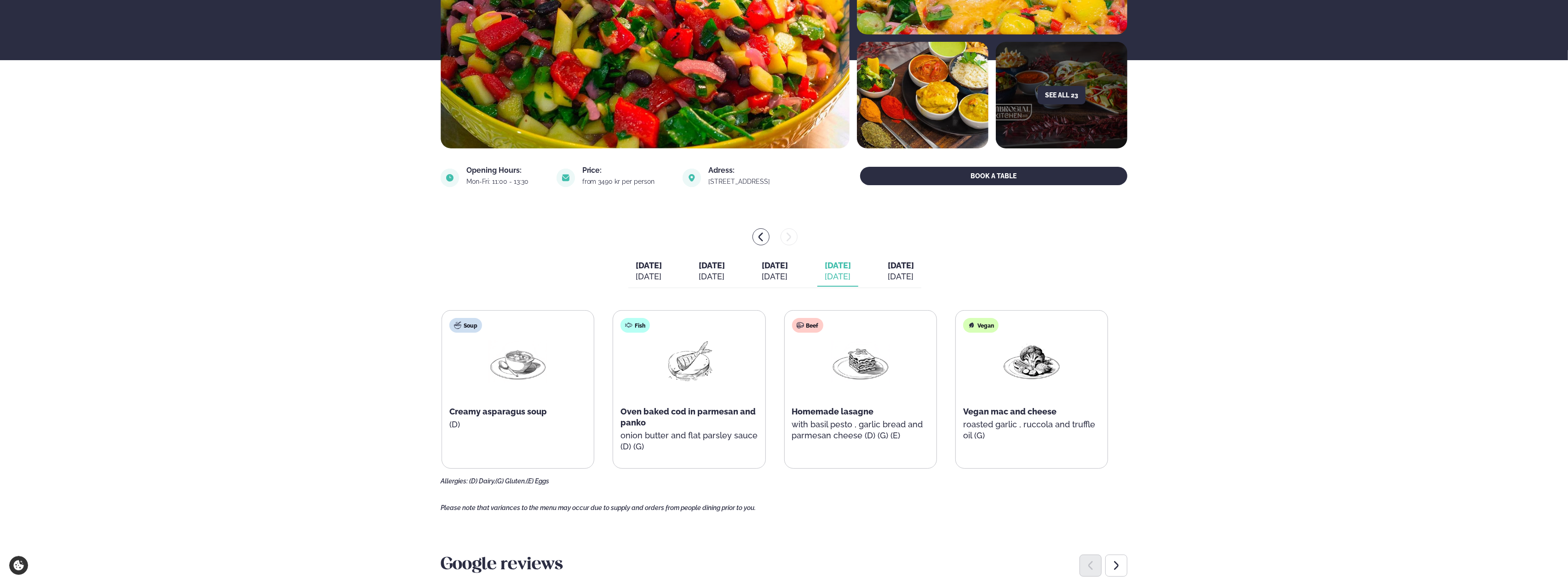
click at [831, 411] on span "Homemade lasagne" at bounding box center [833, 412] width 82 height 10
click at [835, 405] on div "Beef Homemade lasagne with basil pesto , garlic bread and parmesan cheese (D) (…" at bounding box center [860, 384] width 152 height 147
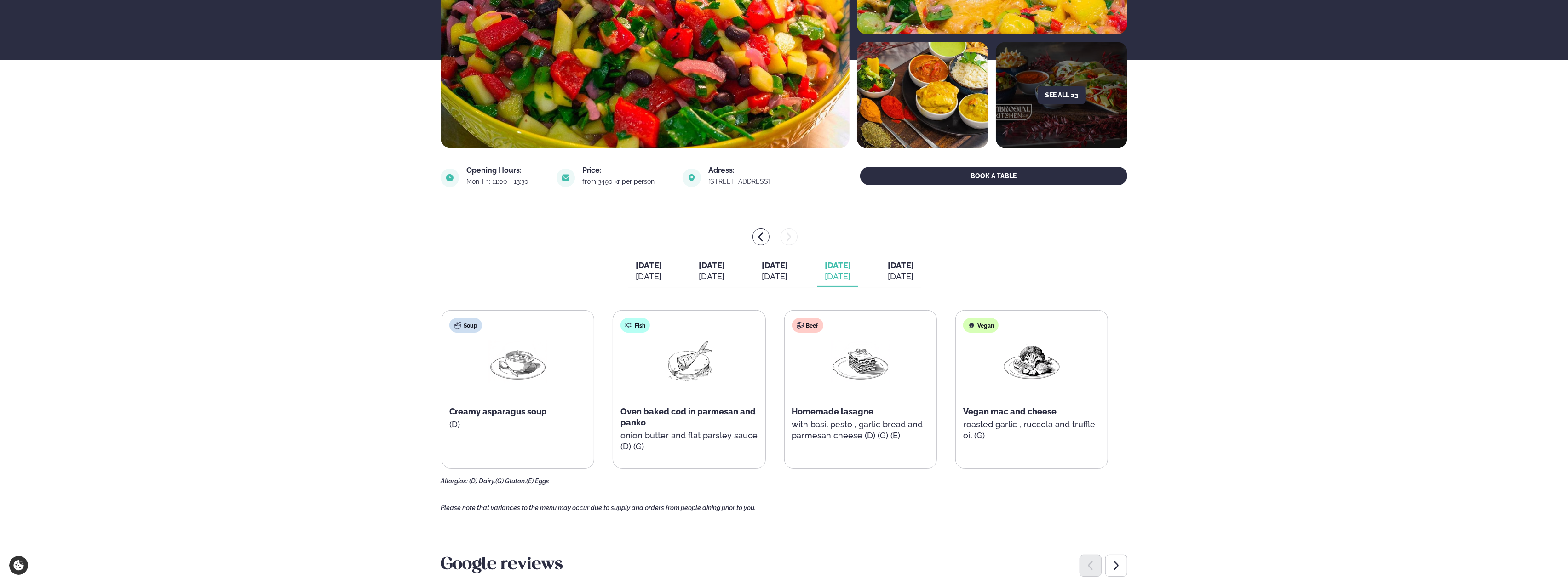
click at [835, 405] on div "Beef Homemade lasagne with basil pesto , garlic bread and parmesan cheese (D) (…" at bounding box center [860, 384] width 152 height 147
click at [914, 276] on div "[DATE]" at bounding box center [900, 277] width 26 height 11
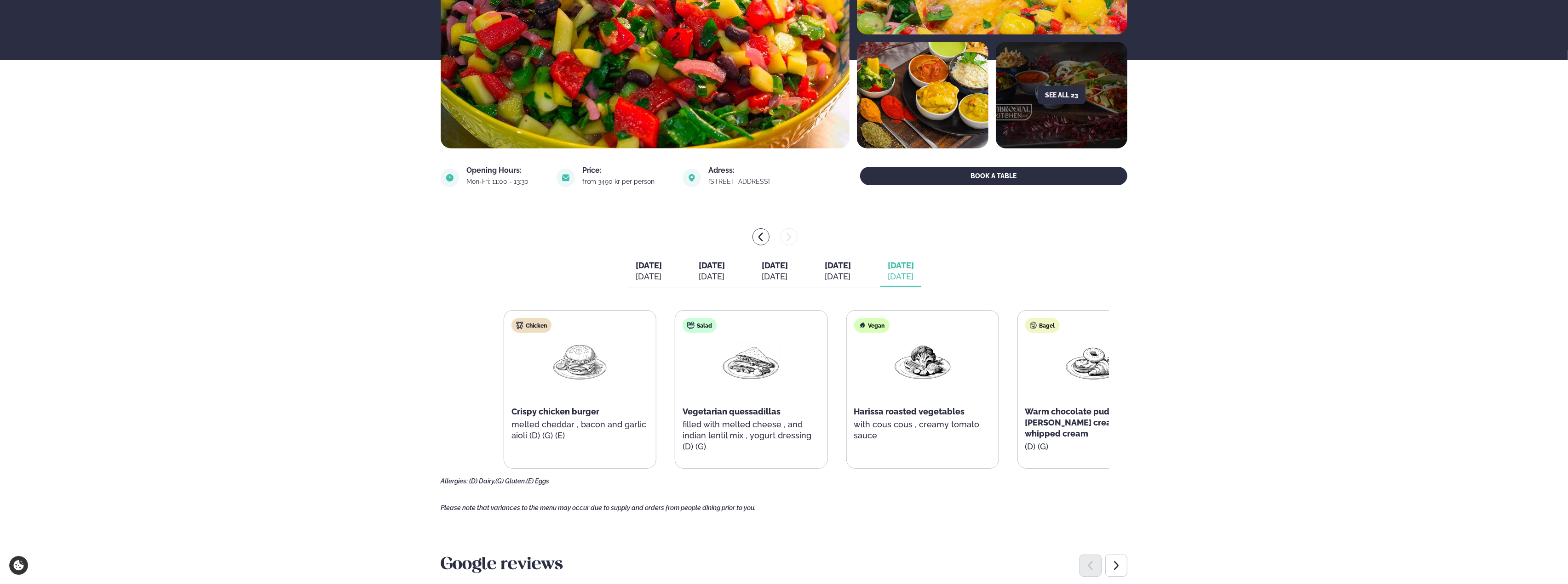
click at [925, 398] on div "Chicken Crispy chicken burger melted cheddar , bacon and garlic aioli (D) (G) (…" at bounding box center [836, 389] width 667 height 159
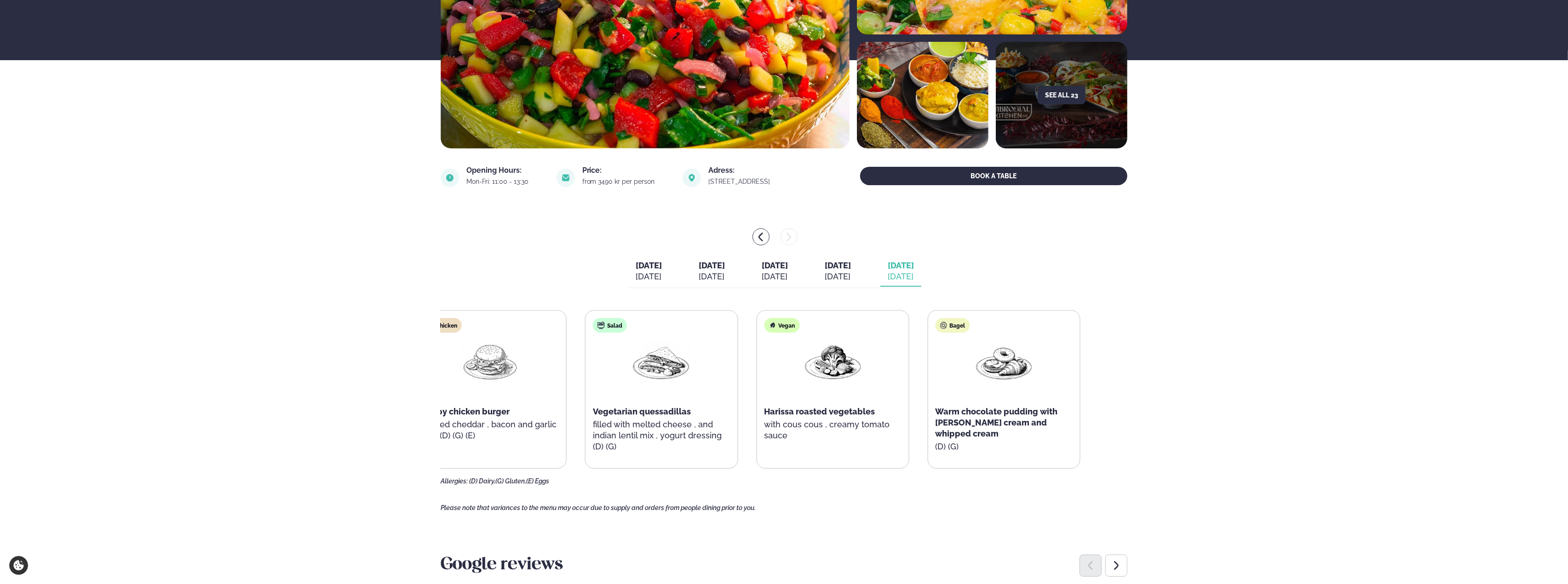
click at [448, 424] on p "melted cheddar , bacon and garlic aioli (D) (G) (E)" at bounding box center [490, 430] width 137 height 22
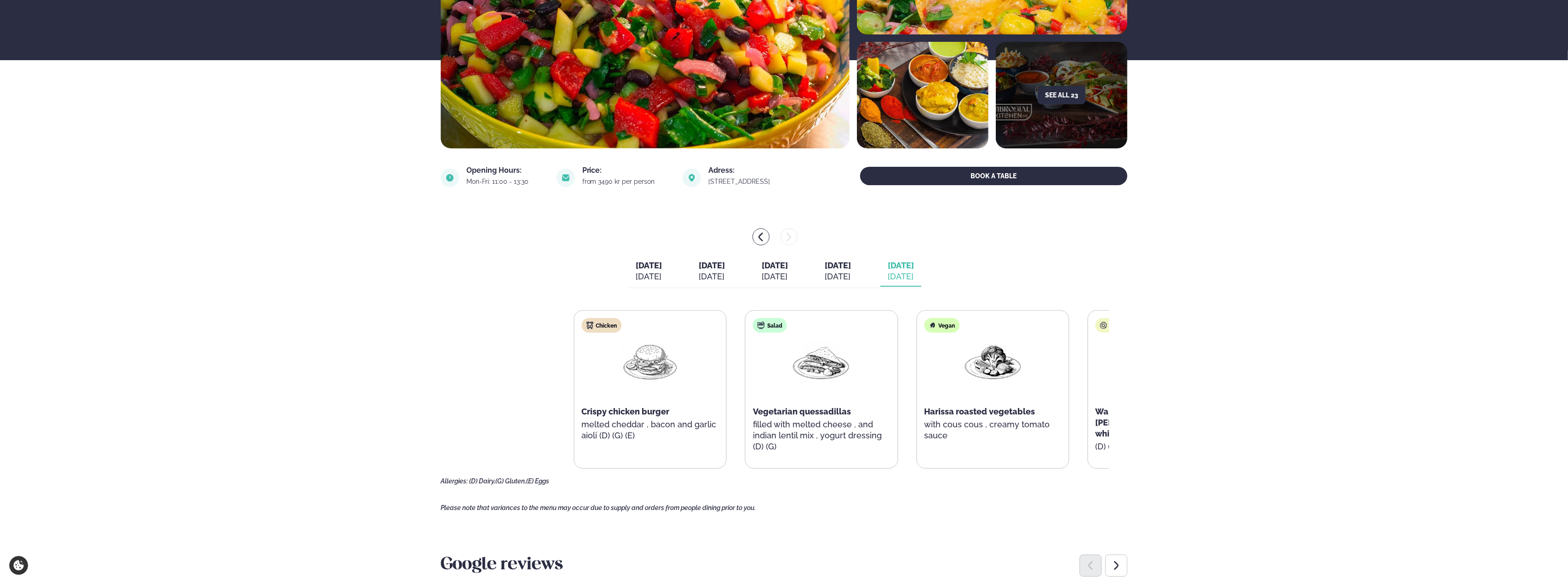
click at [898, 473] on div "Chicken Crispy chicken burger melted cheddar , bacon and garlic aioli (D) (G) (…" at bounding box center [775, 398] width 668 height 175
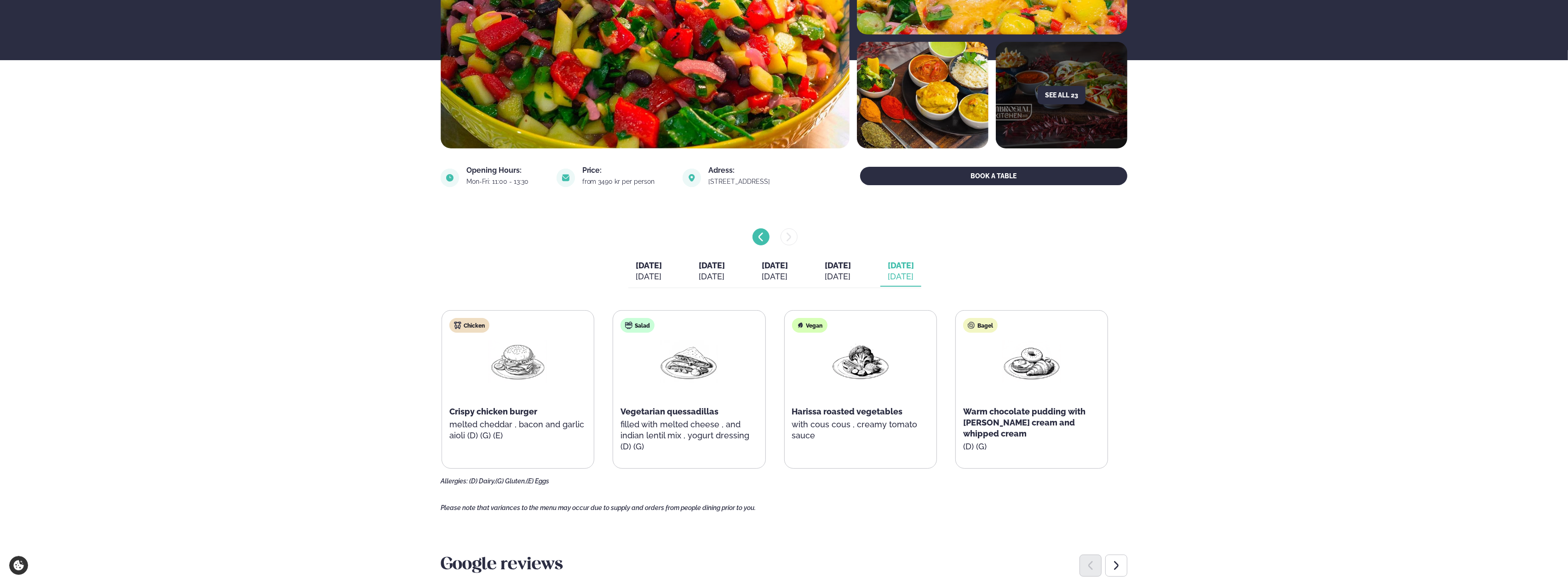
click at [756, 238] on icon "menu-btn-left" at bounding box center [761, 237] width 11 height 11
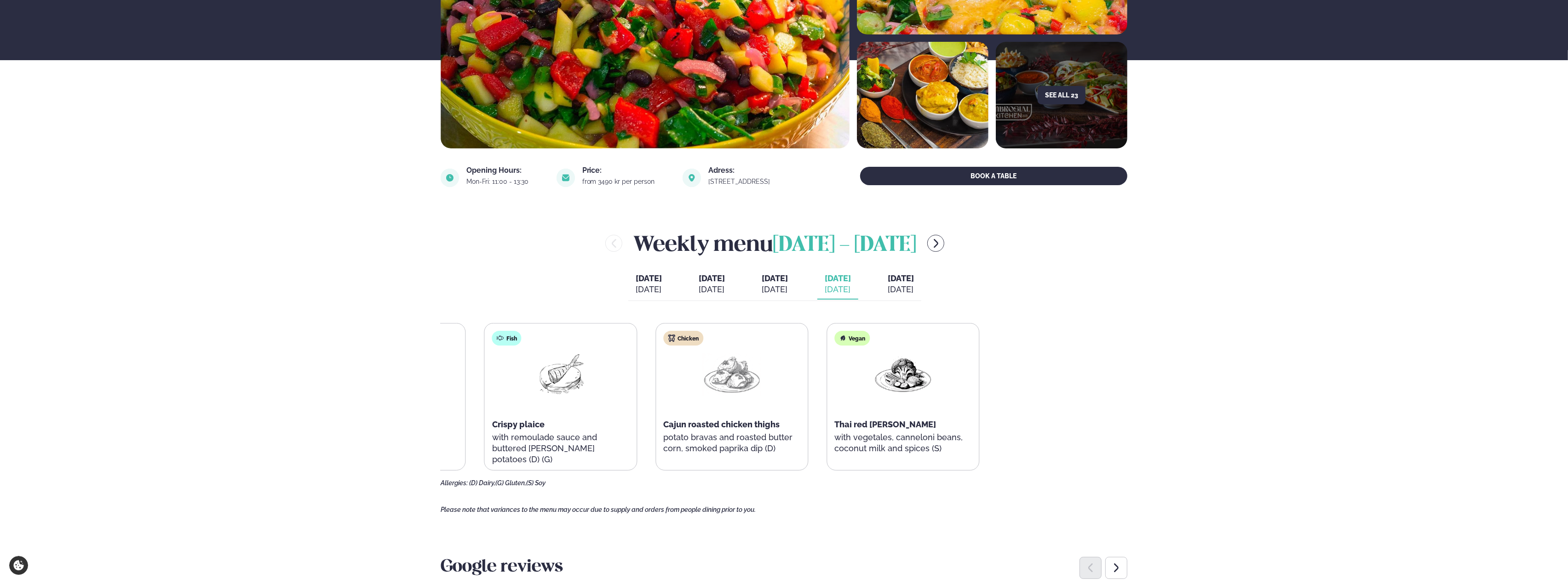
click at [671, 322] on div "Weekly menu August 11 - 15 Monday Mon. Aug 11 Tuesday Tue. Aug 12 Wednesday Wed…" at bounding box center [784, 358] width 687 height 259
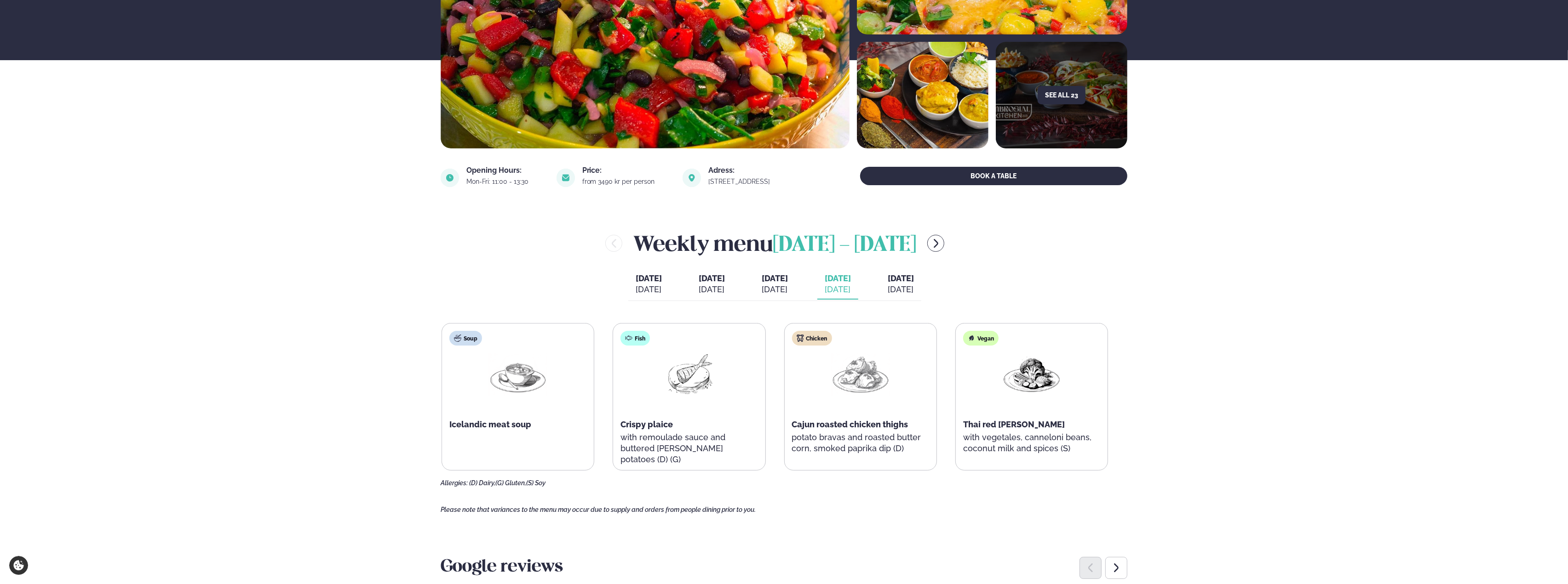
click at [914, 294] on div "[DATE]" at bounding box center [900, 290] width 26 height 11
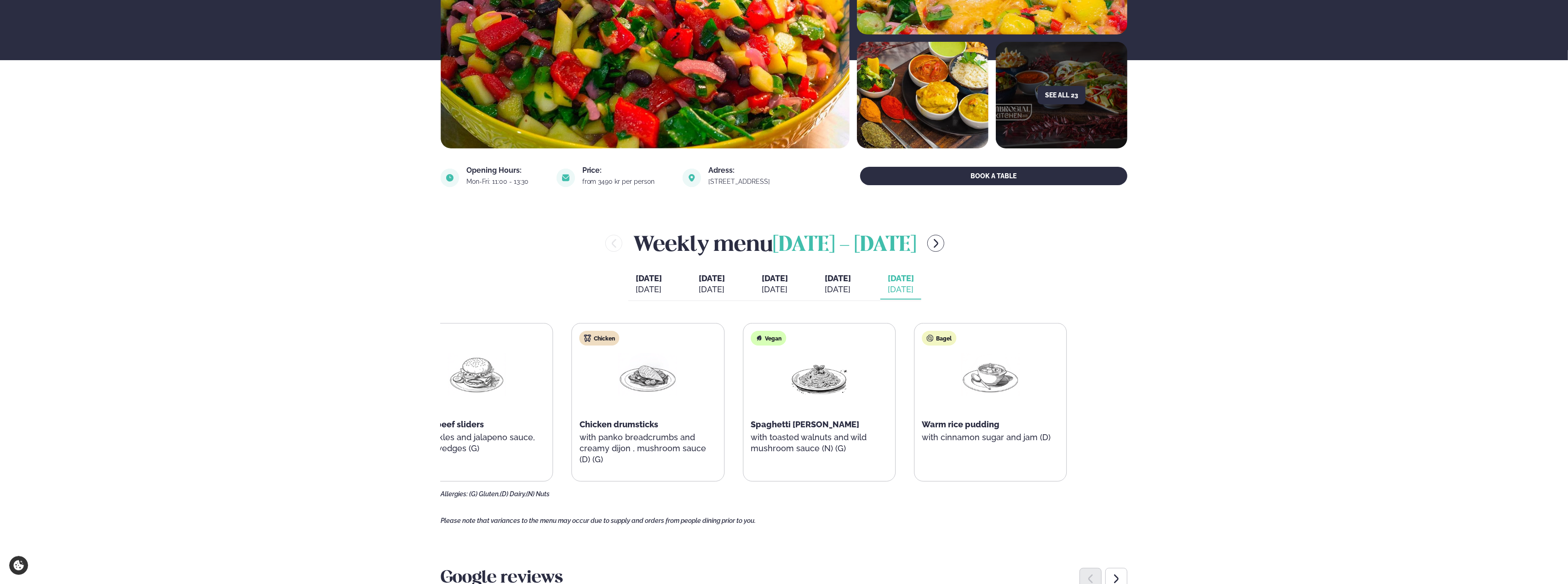
click at [908, 395] on div "Beef Pulled beef sliders with pickles and jalapeno sauce, potato wedges (G) Chi…" at bounding box center [733, 402] width 667 height 159
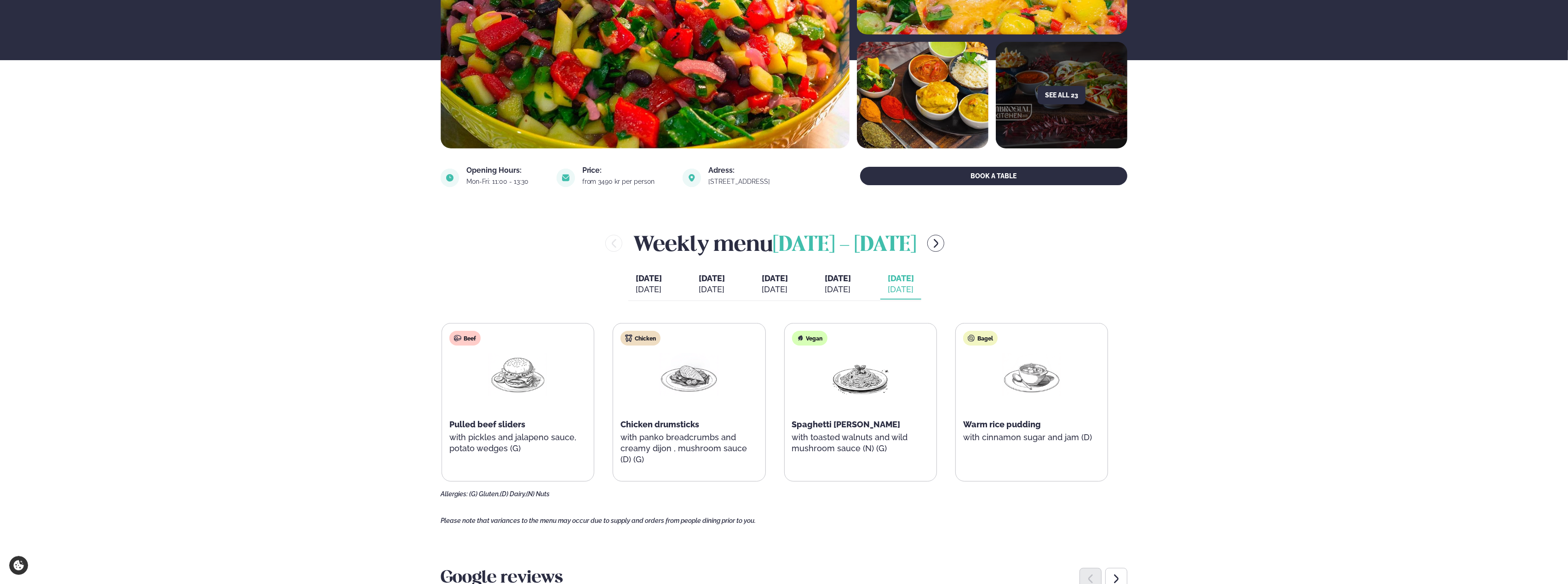
click at [988, 417] on div "Bagel Warm rice pudding with cinnamon sugar and jam (D)" at bounding box center [1031, 397] width 152 height 147
click at [995, 420] on span "Warm rice pudding" at bounding box center [1002, 425] width 78 height 10
drag, startPoint x: 856, startPoint y: 270, endPoint x: 850, endPoint y: 283, distance: 14.3
click at [852, 276] on button "Today Tod. Aug 14" at bounding box center [838, 285] width 41 height 30
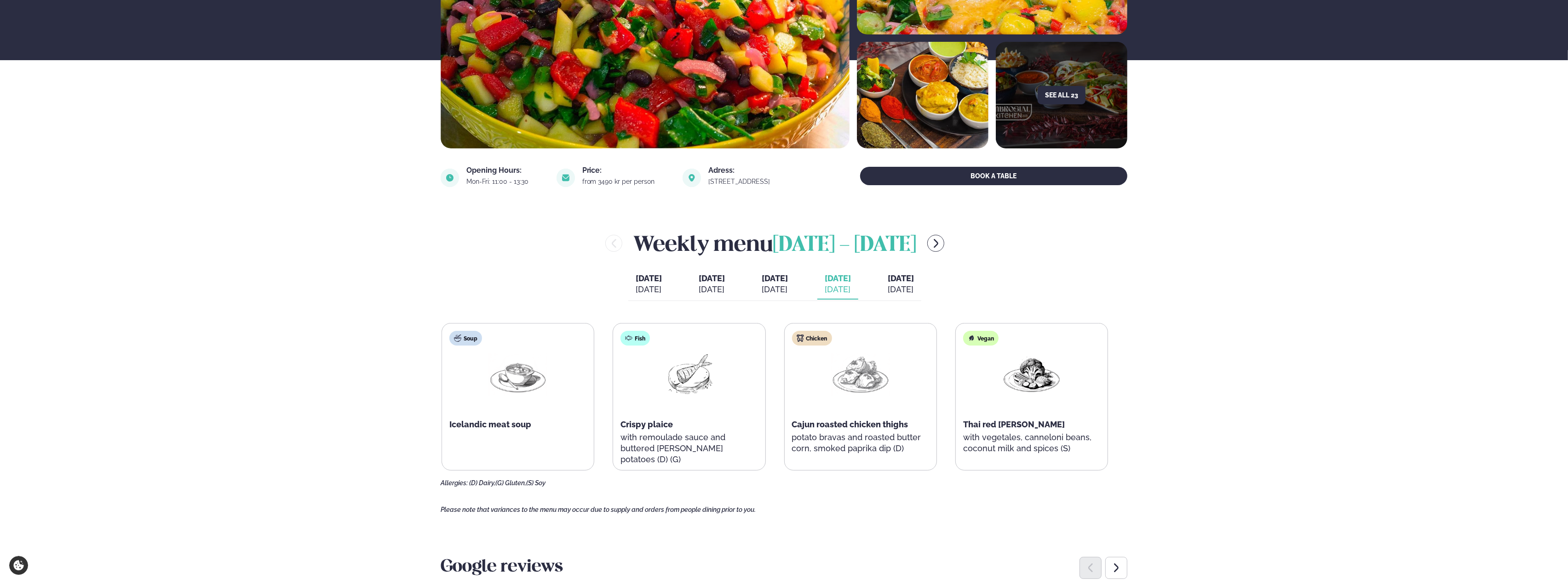
click at [914, 292] on div "[DATE]" at bounding box center [900, 290] width 26 height 11
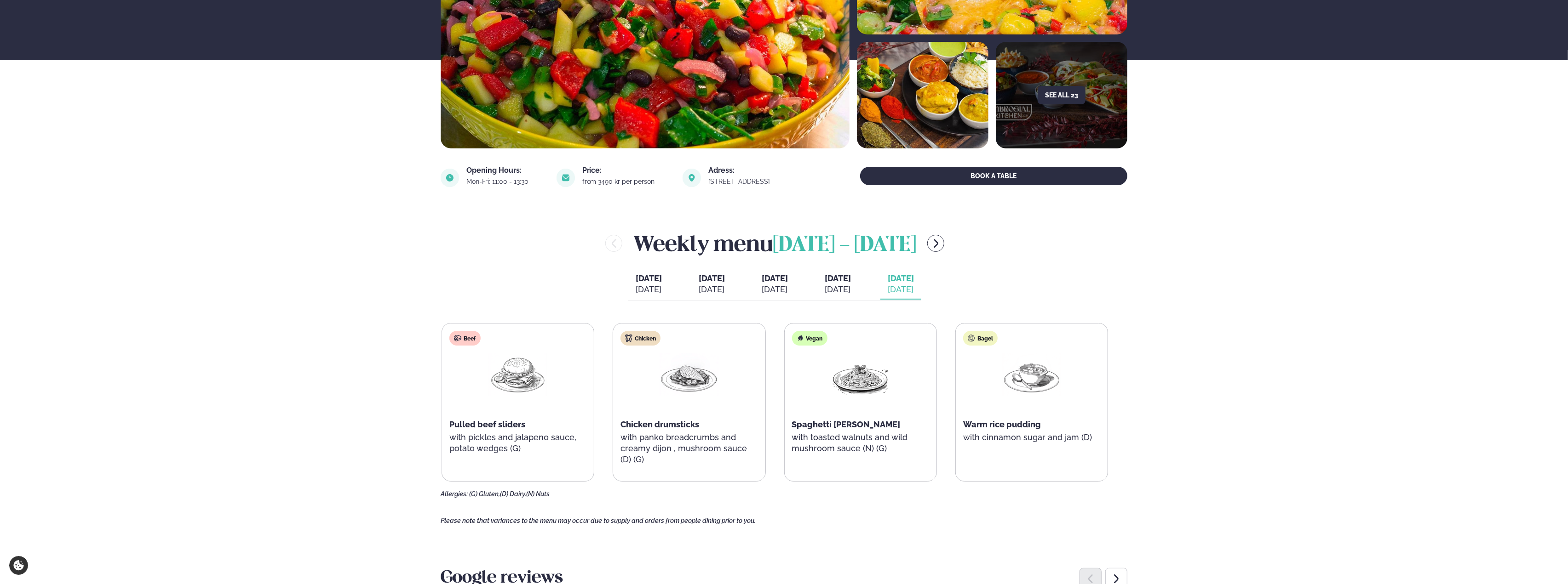
click at [851, 289] on div "[DATE]" at bounding box center [838, 290] width 26 height 11
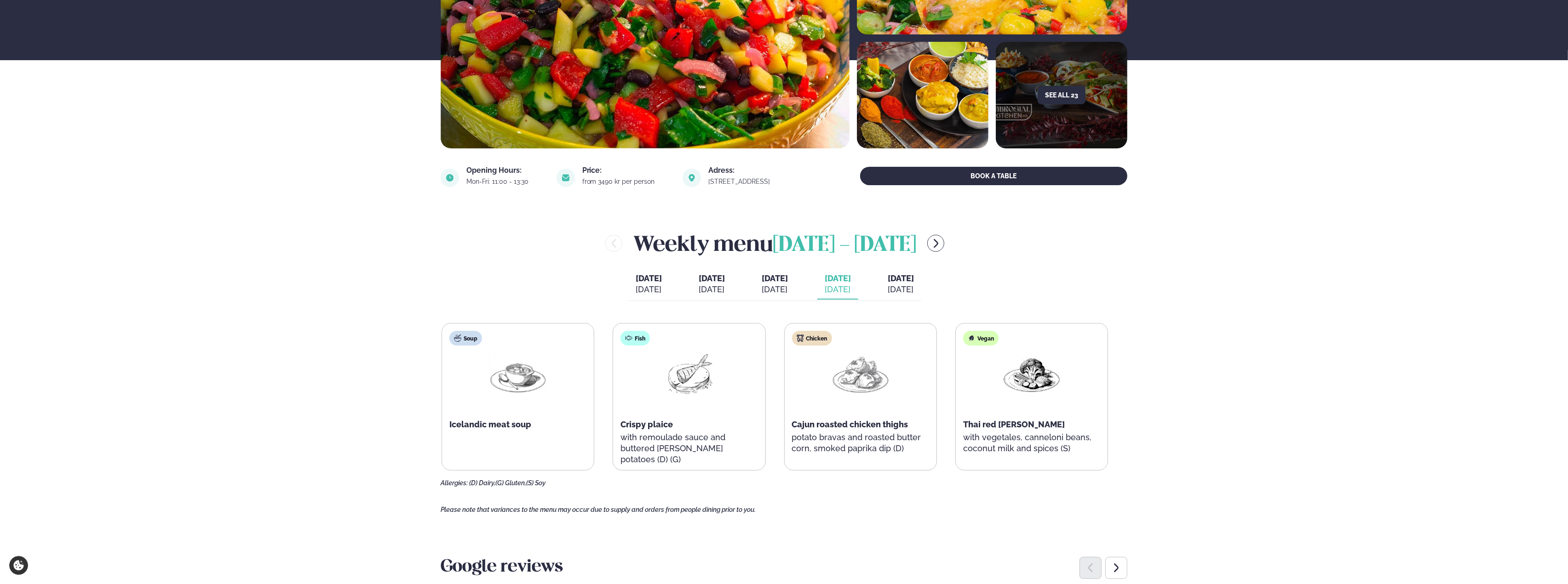
click at [842, 451] on p "potato bravas and roasted butter corn, smoked paprika dip (D)" at bounding box center [860, 443] width 137 height 22
